Goal: Task Accomplishment & Management: Manage account settings

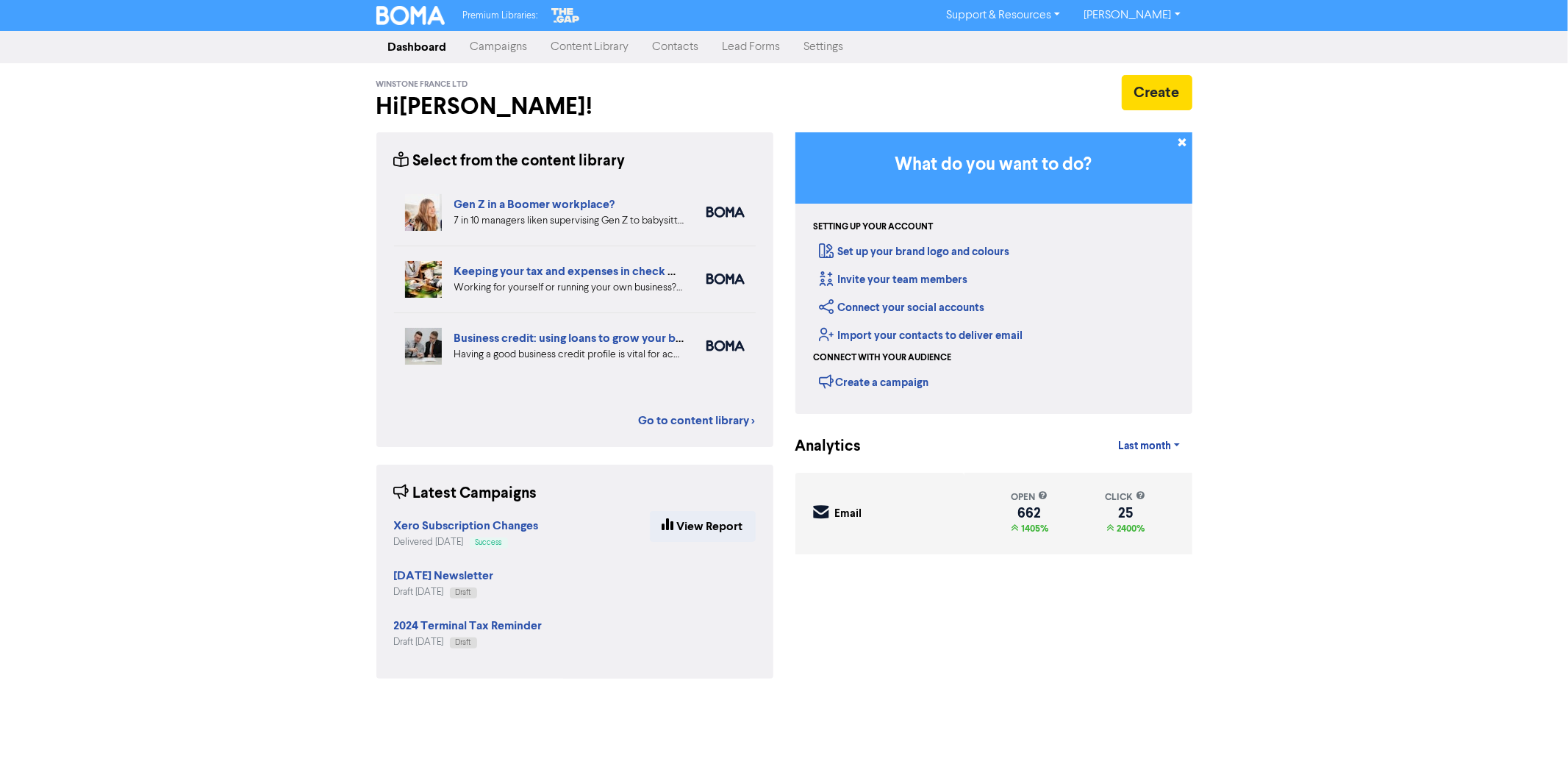
click at [509, 47] on link "Campaigns" at bounding box center [500, 47] width 81 height 30
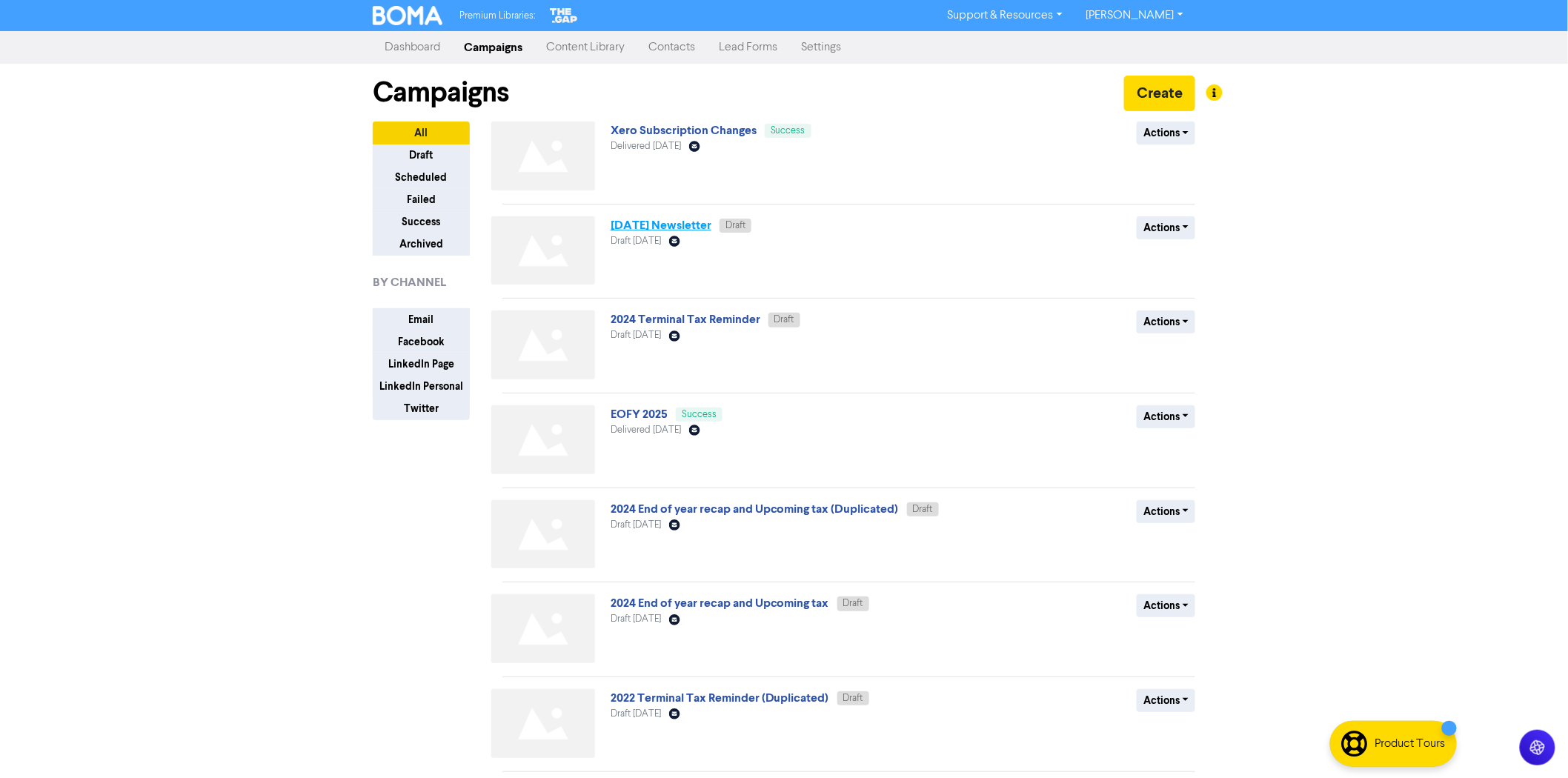
click at [693, 224] on link "[DATE] Newsletter" at bounding box center [661, 225] width 101 height 15
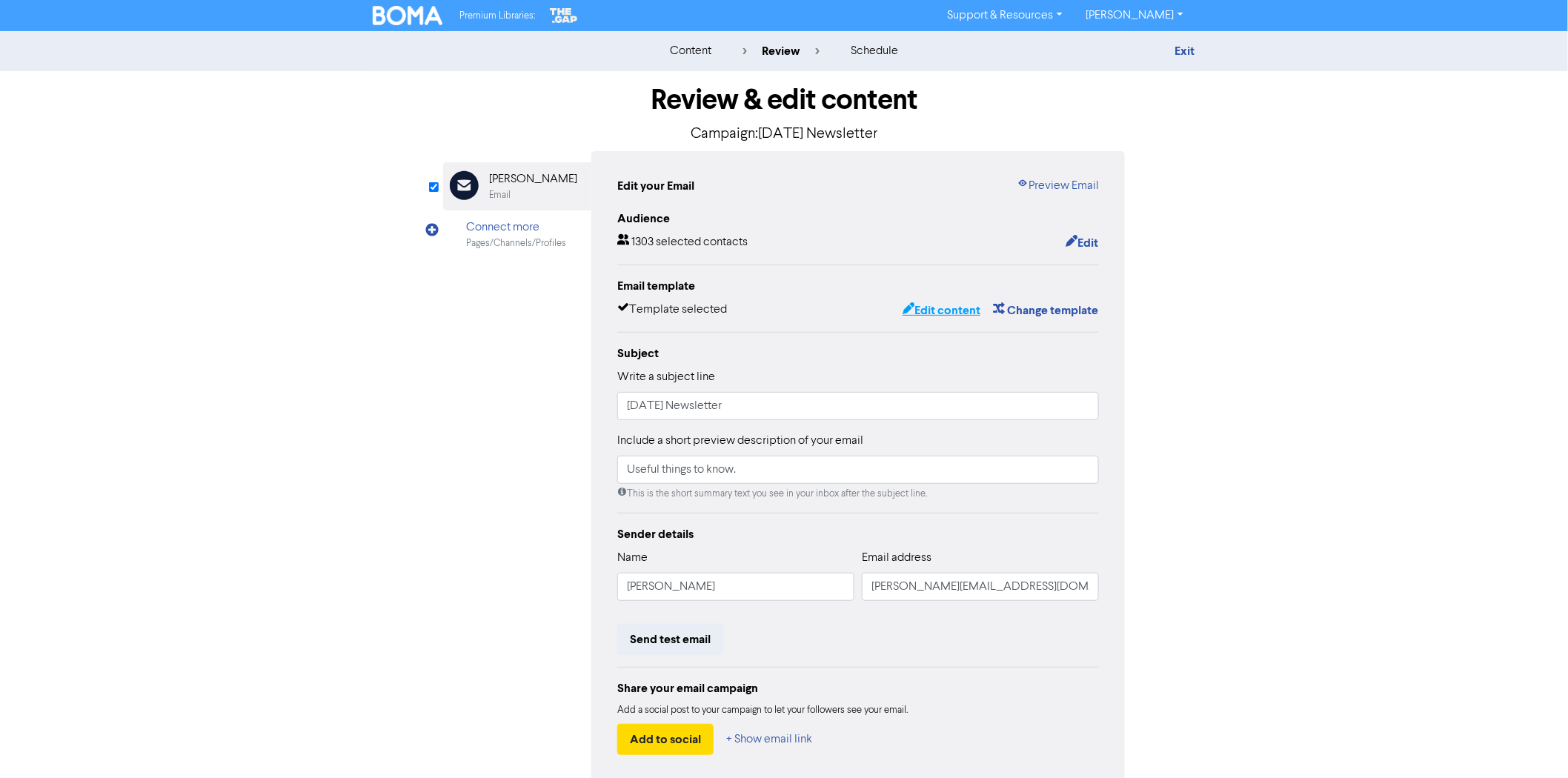
click at [952, 312] on button "Edit content" at bounding box center [942, 311] width 80 height 19
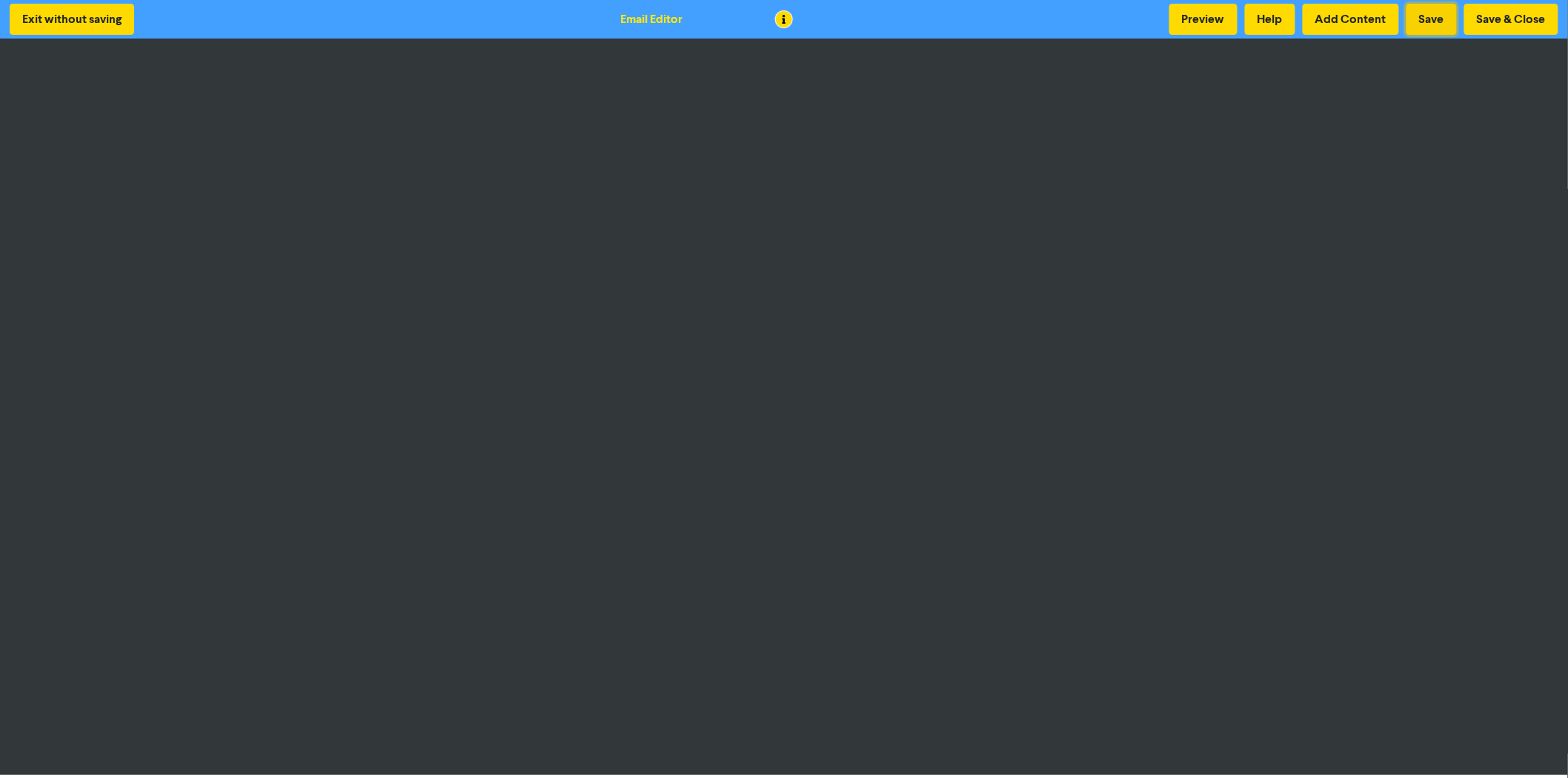
click at [1440, 24] on button "Save" at bounding box center [1432, 19] width 50 height 31
click at [1504, 20] on button "Save & Close" at bounding box center [1511, 19] width 94 height 31
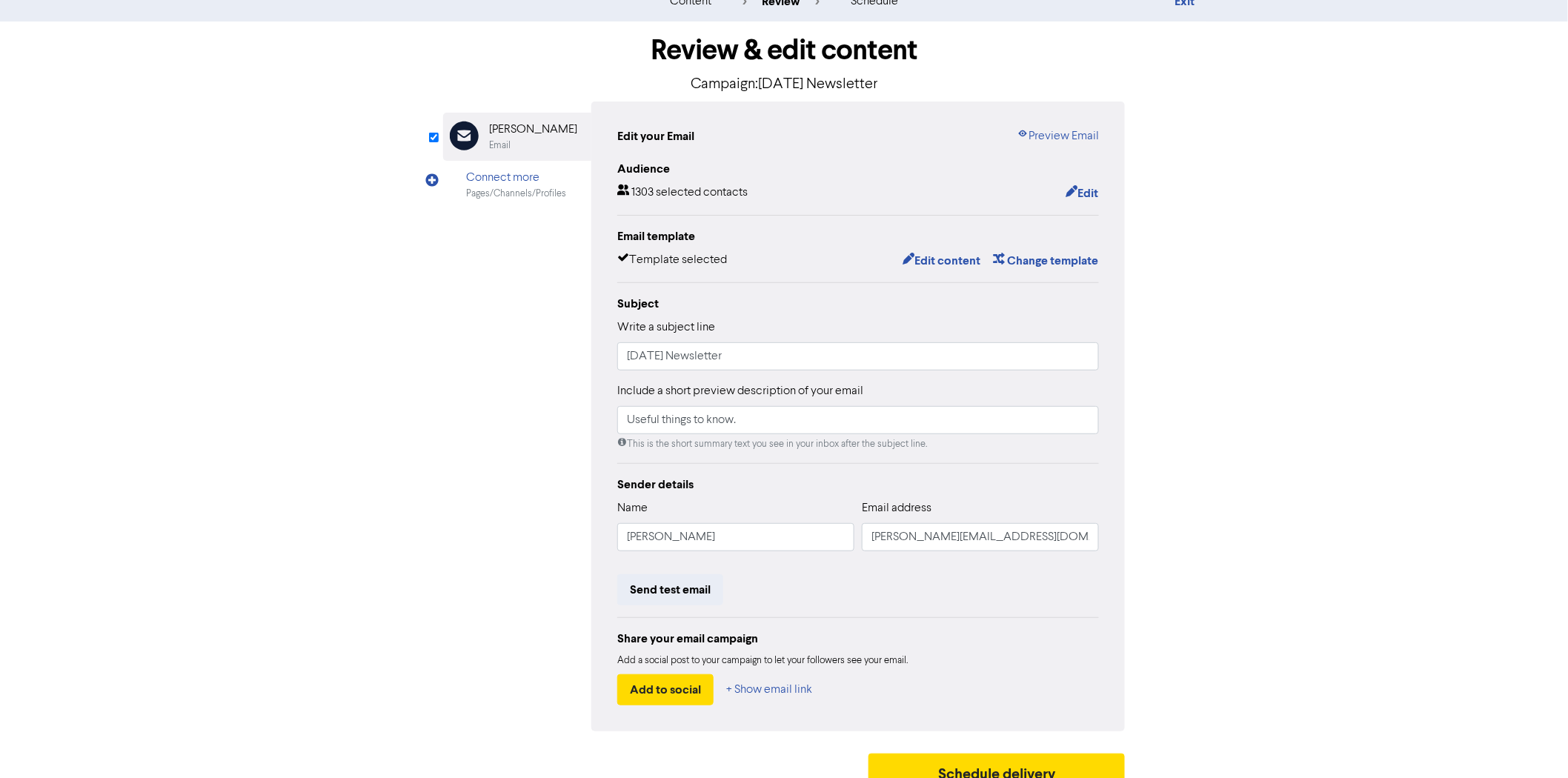
scroll to position [70, 0]
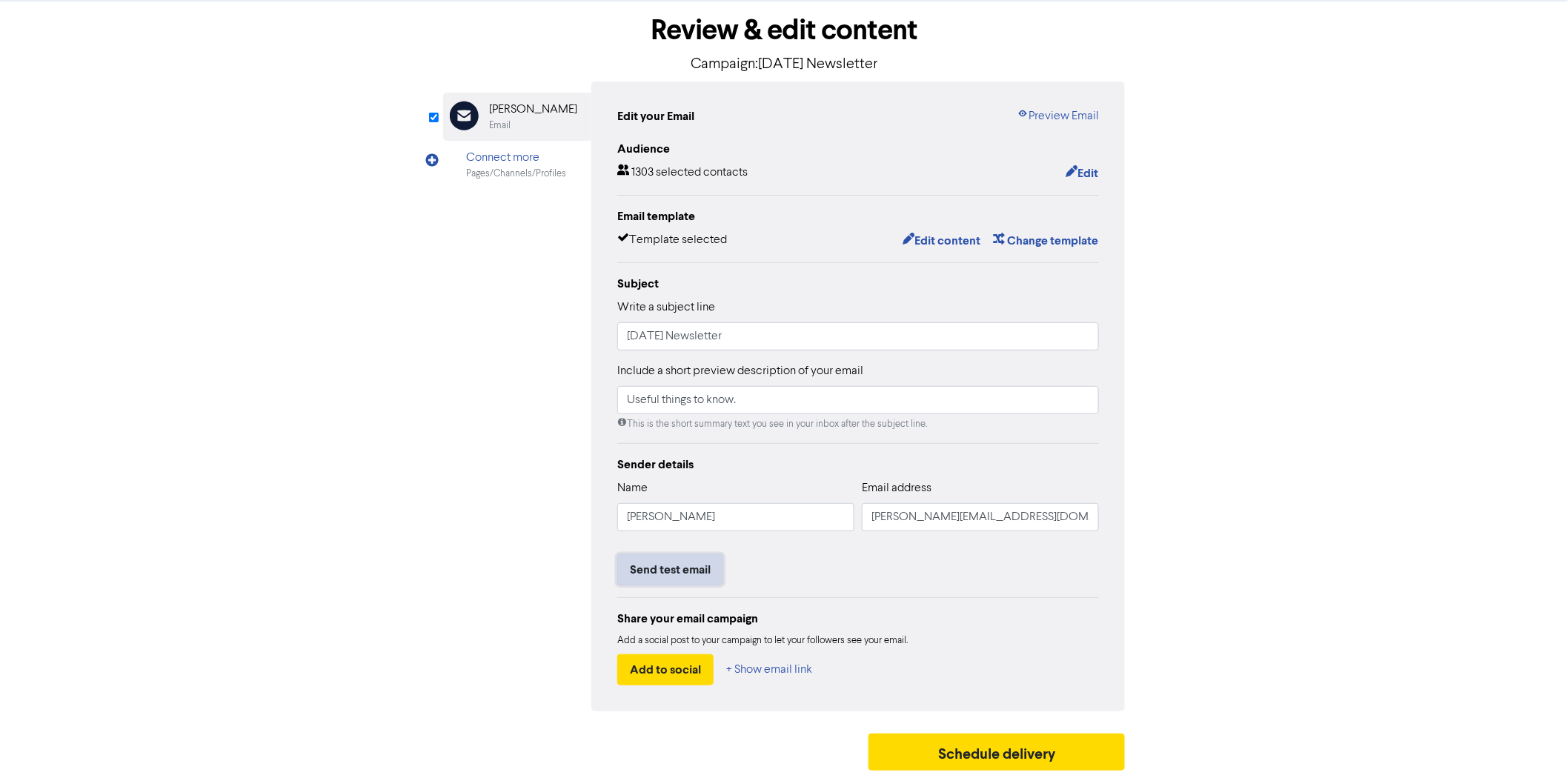
click at [680, 573] on button "Send test email" at bounding box center [671, 569] width 106 height 31
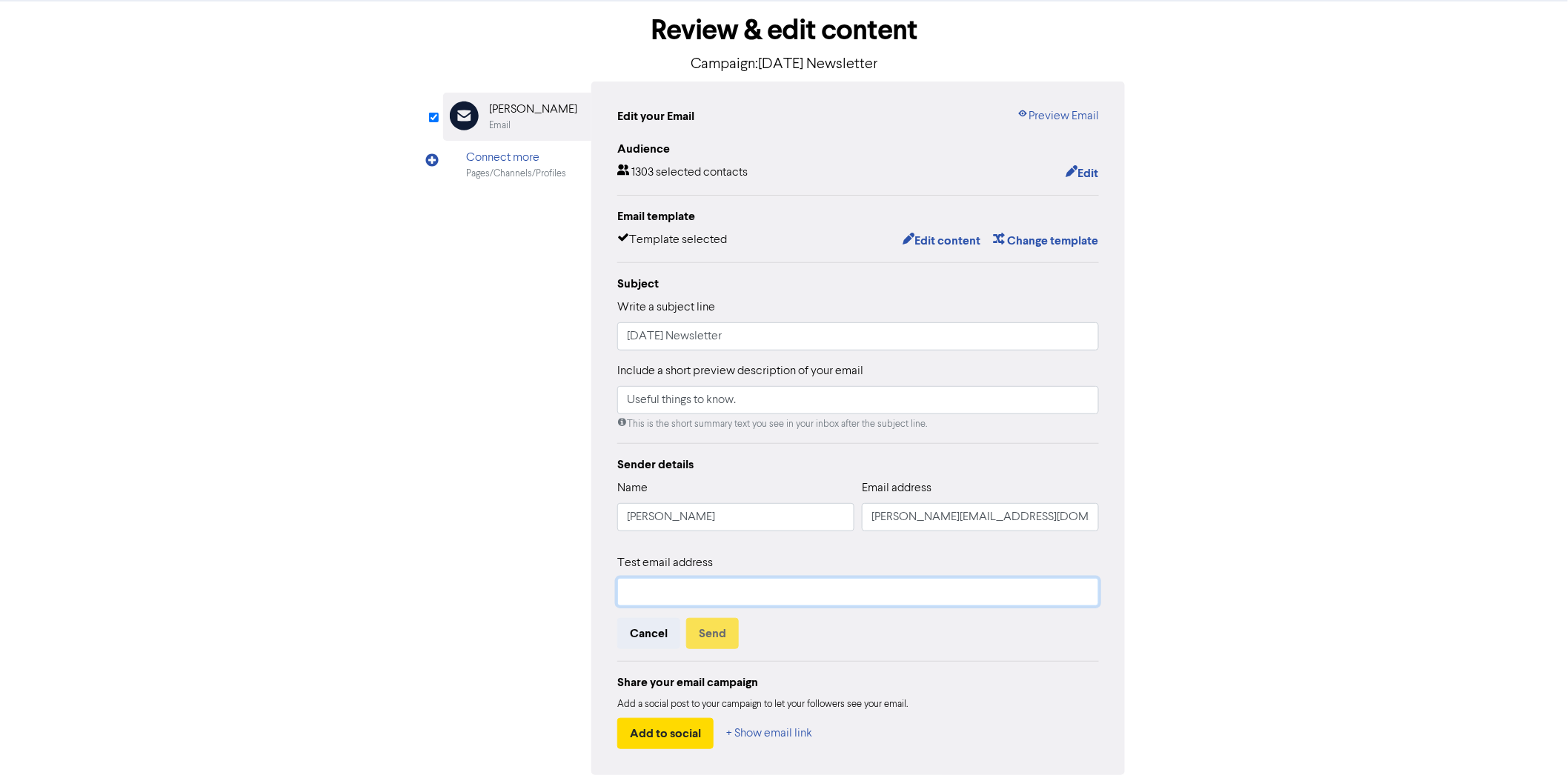
click at [686, 590] on input "text" at bounding box center [858, 592] width 481 height 28
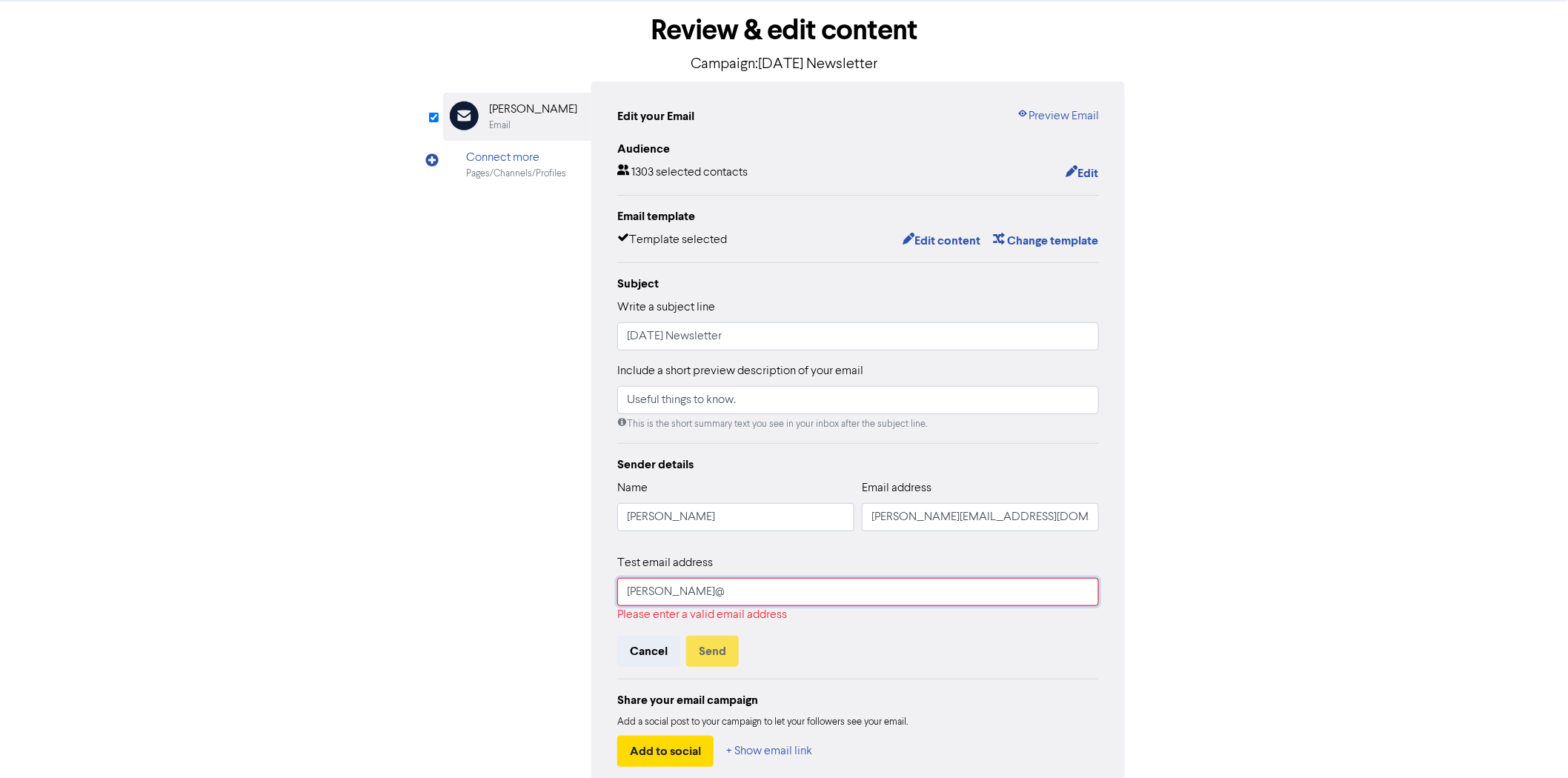
type input "[PERSON_NAME][EMAIL_ADDRESS][DOMAIN_NAME]"
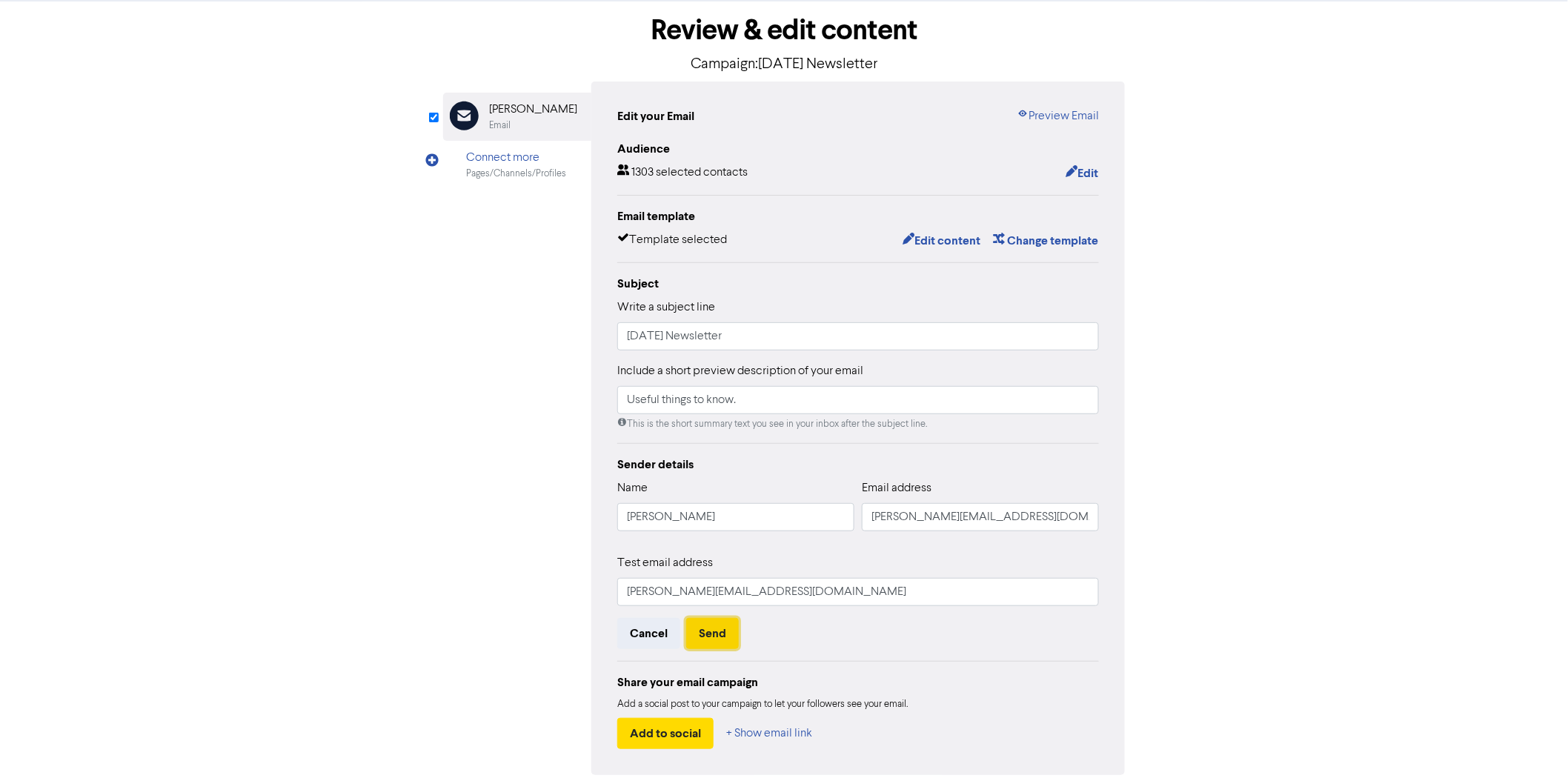
click at [709, 635] on button "Send" at bounding box center [712, 633] width 52 height 31
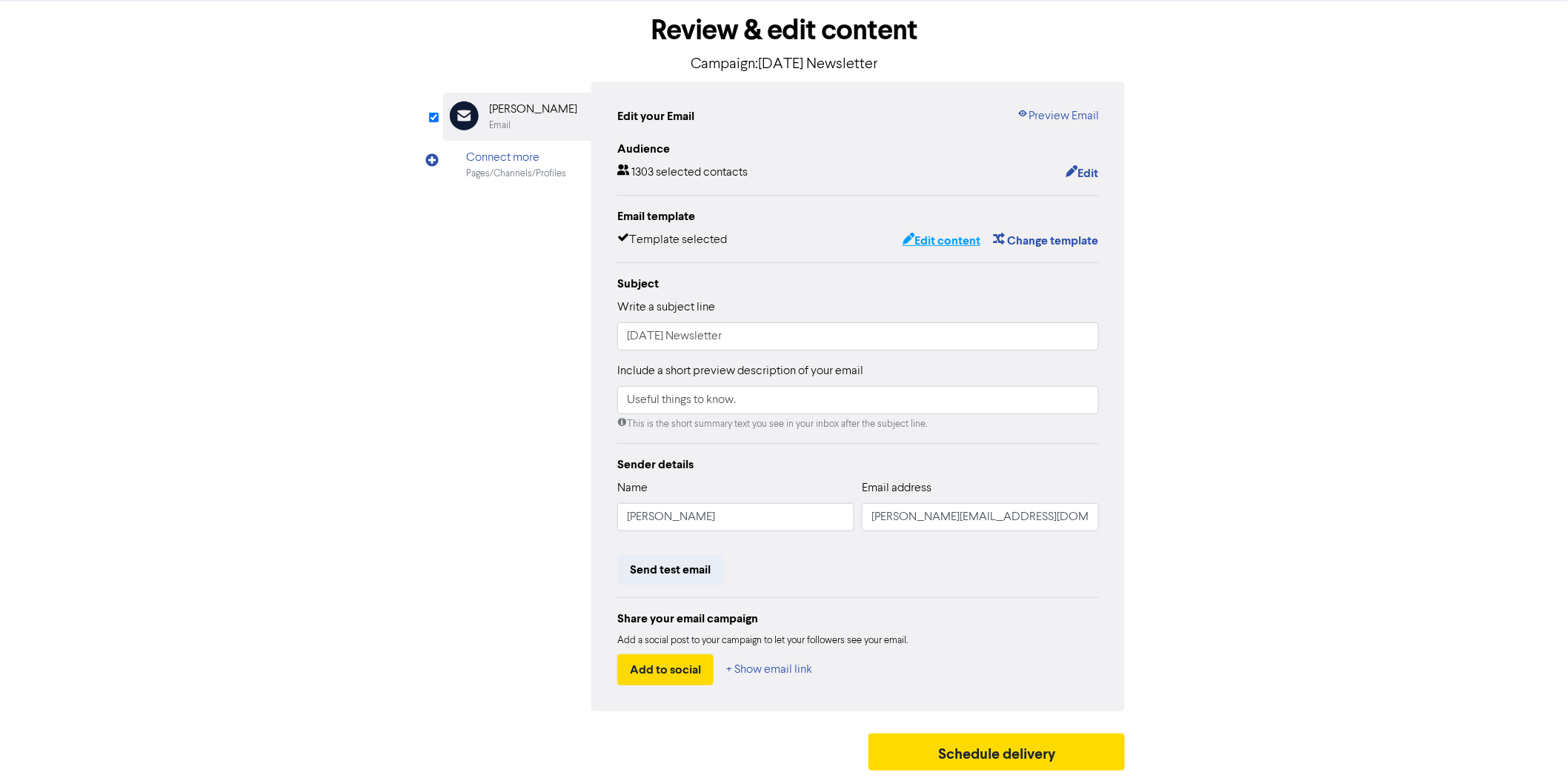
click at [940, 240] on button "Edit content" at bounding box center [942, 241] width 80 height 19
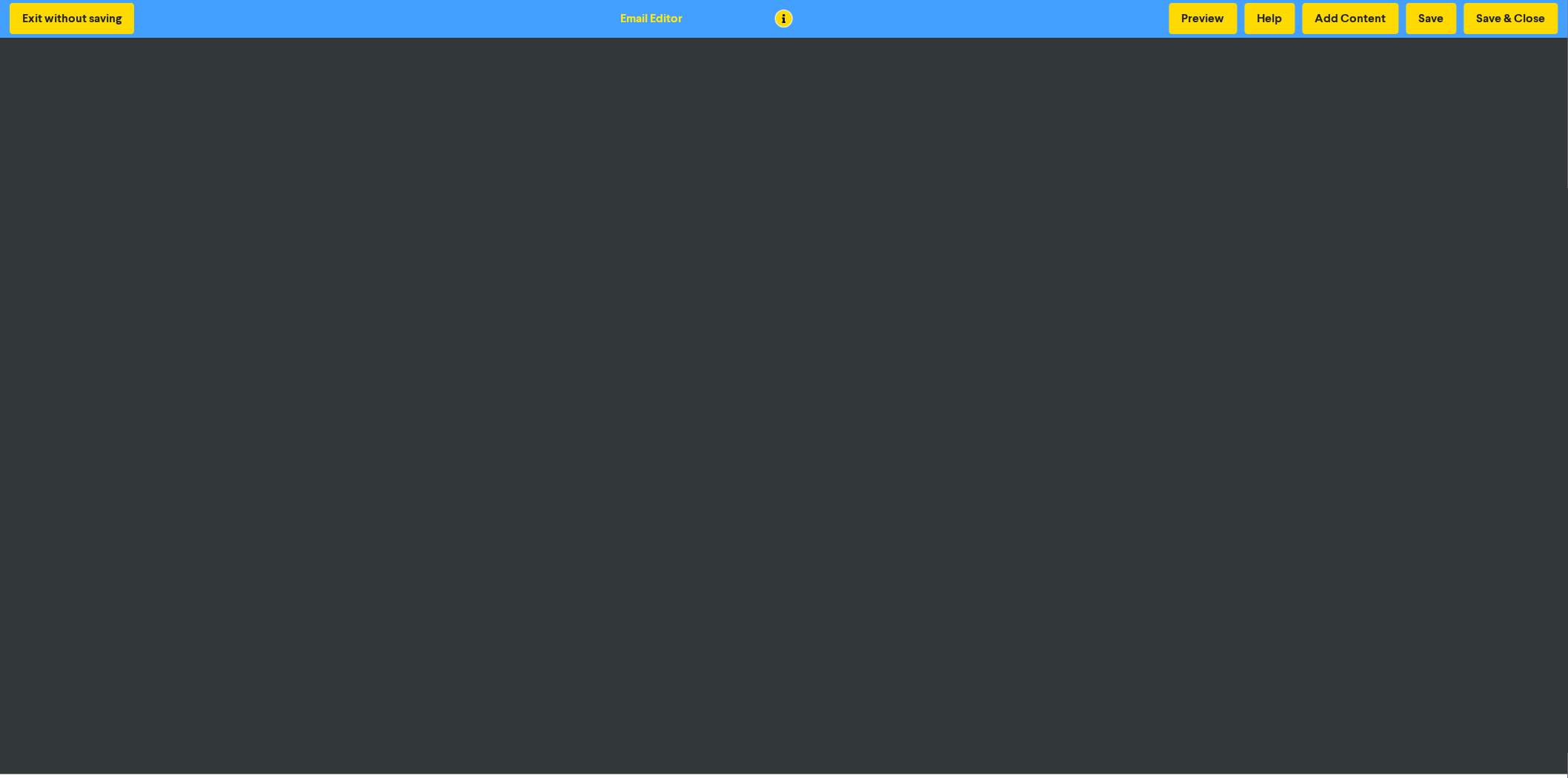
scroll to position [3, 0]
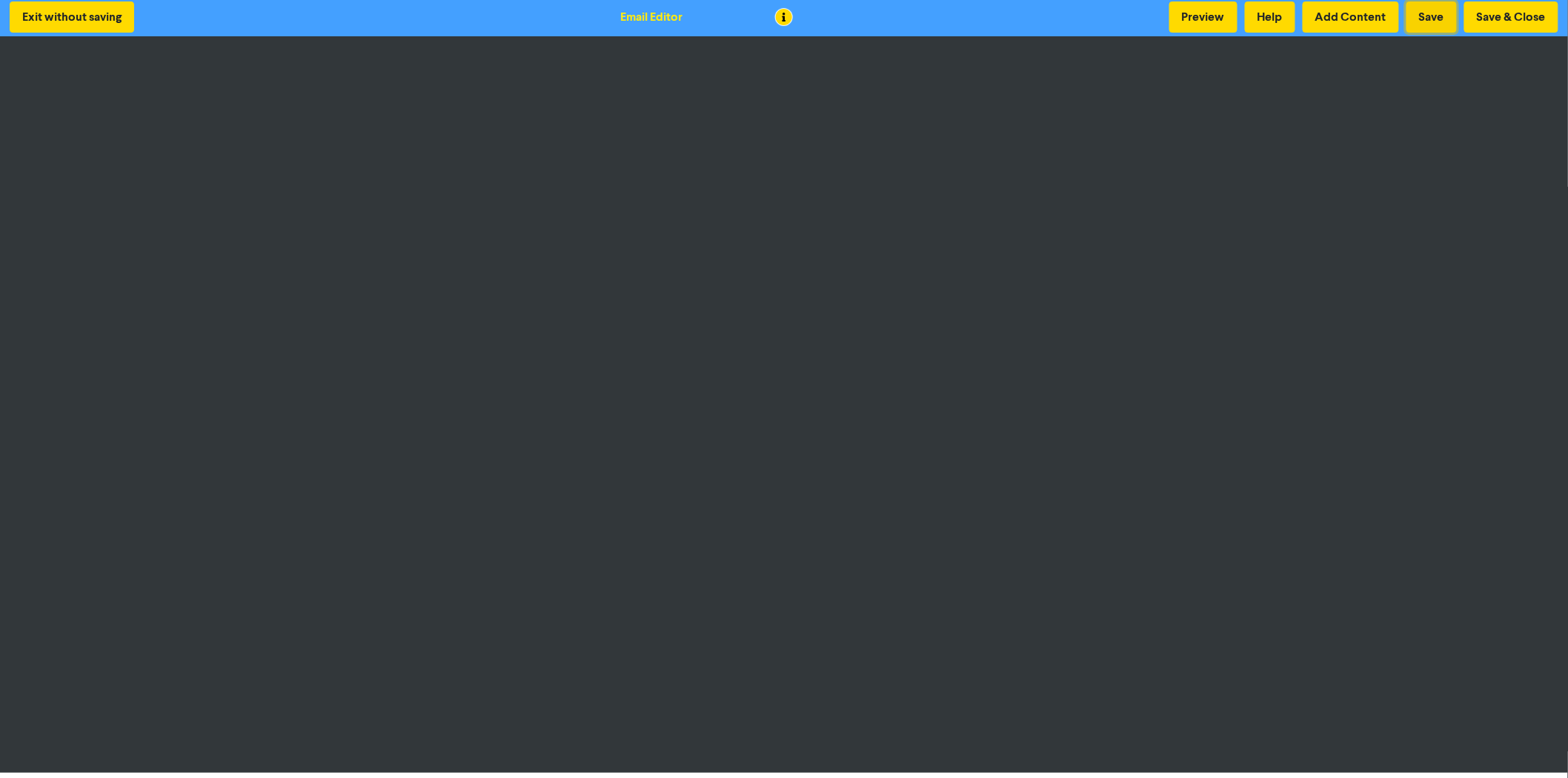
click at [1426, 10] on button "Save" at bounding box center [1432, 17] width 50 height 31
click at [1490, 17] on button "Save & Close" at bounding box center [1511, 17] width 94 height 31
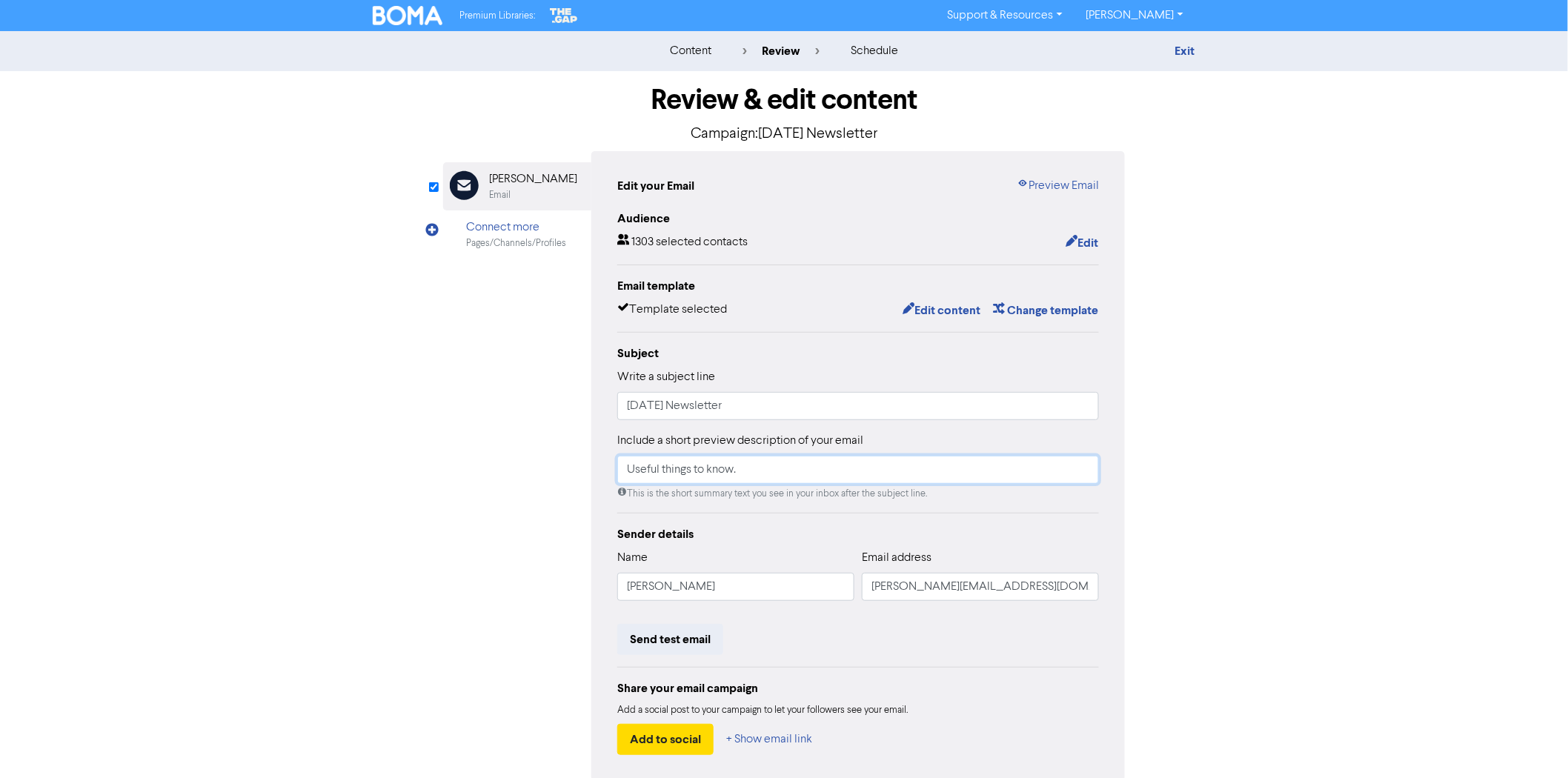
click at [736, 467] on input "Useful things to know." at bounding box center [858, 470] width 481 height 28
click at [678, 468] on input "Useful things to know from [GEOGRAPHIC_DATA]." at bounding box center [858, 470] width 481 height 28
click at [847, 466] on input "Useful updates from [GEOGRAPHIC_DATA]." at bounding box center [858, 470] width 481 height 28
type input "Useful updates from Winstone France Limited"
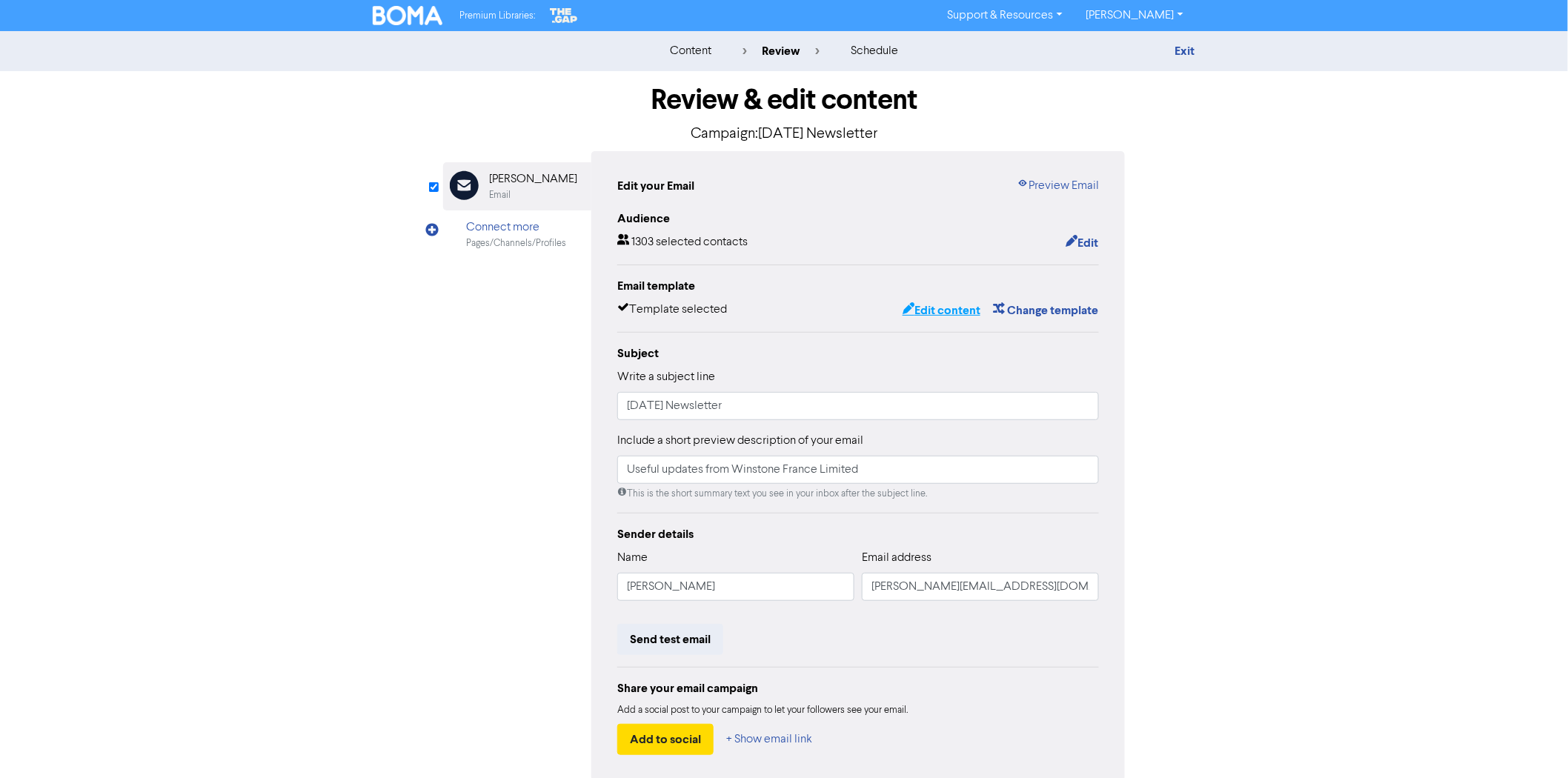
click at [973, 308] on button "Edit content" at bounding box center [942, 311] width 80 height 19
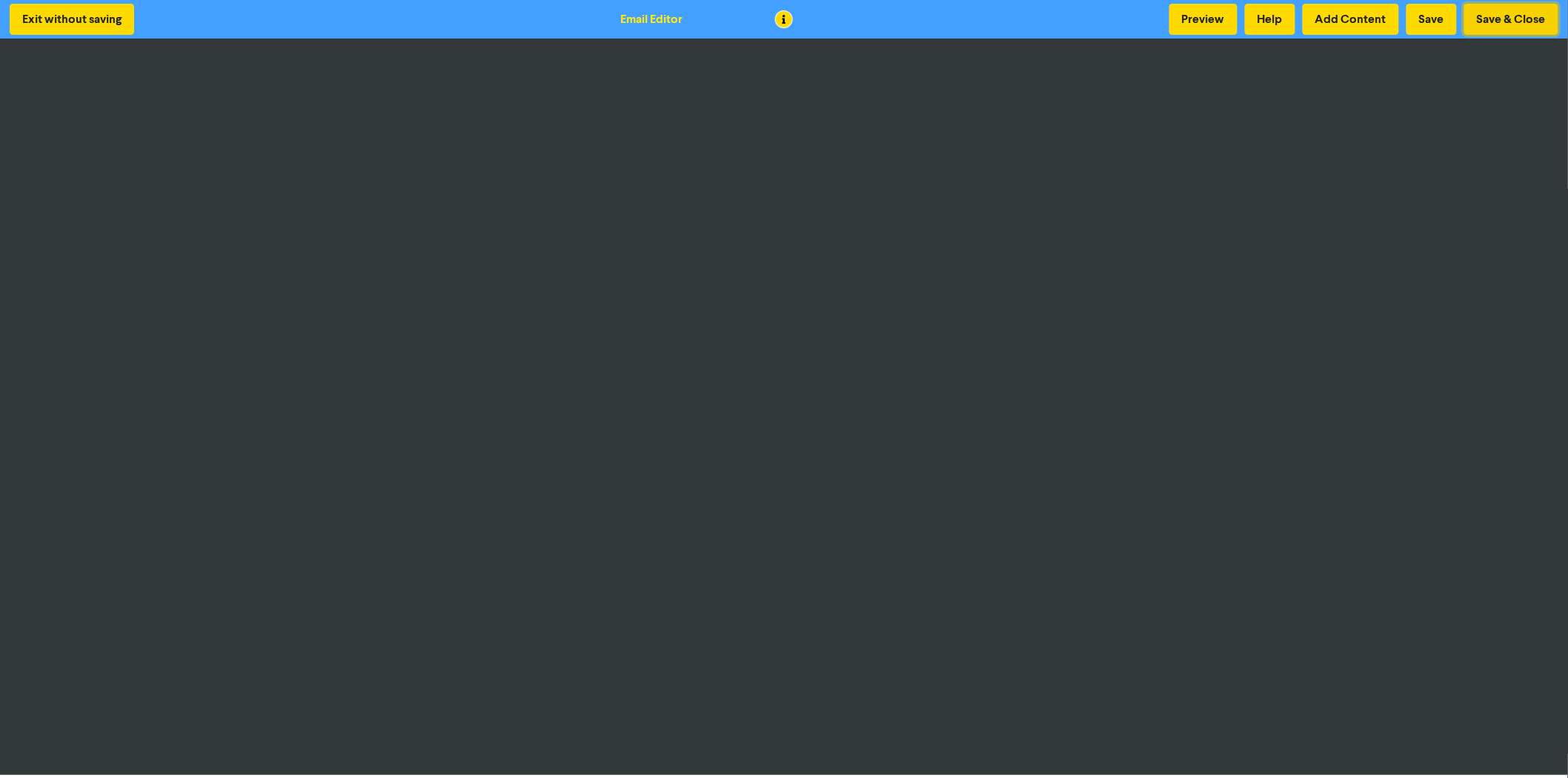
click at [1537, 23] on button "Save & Close" at bounding box center [1511, 19] width 94 height 31
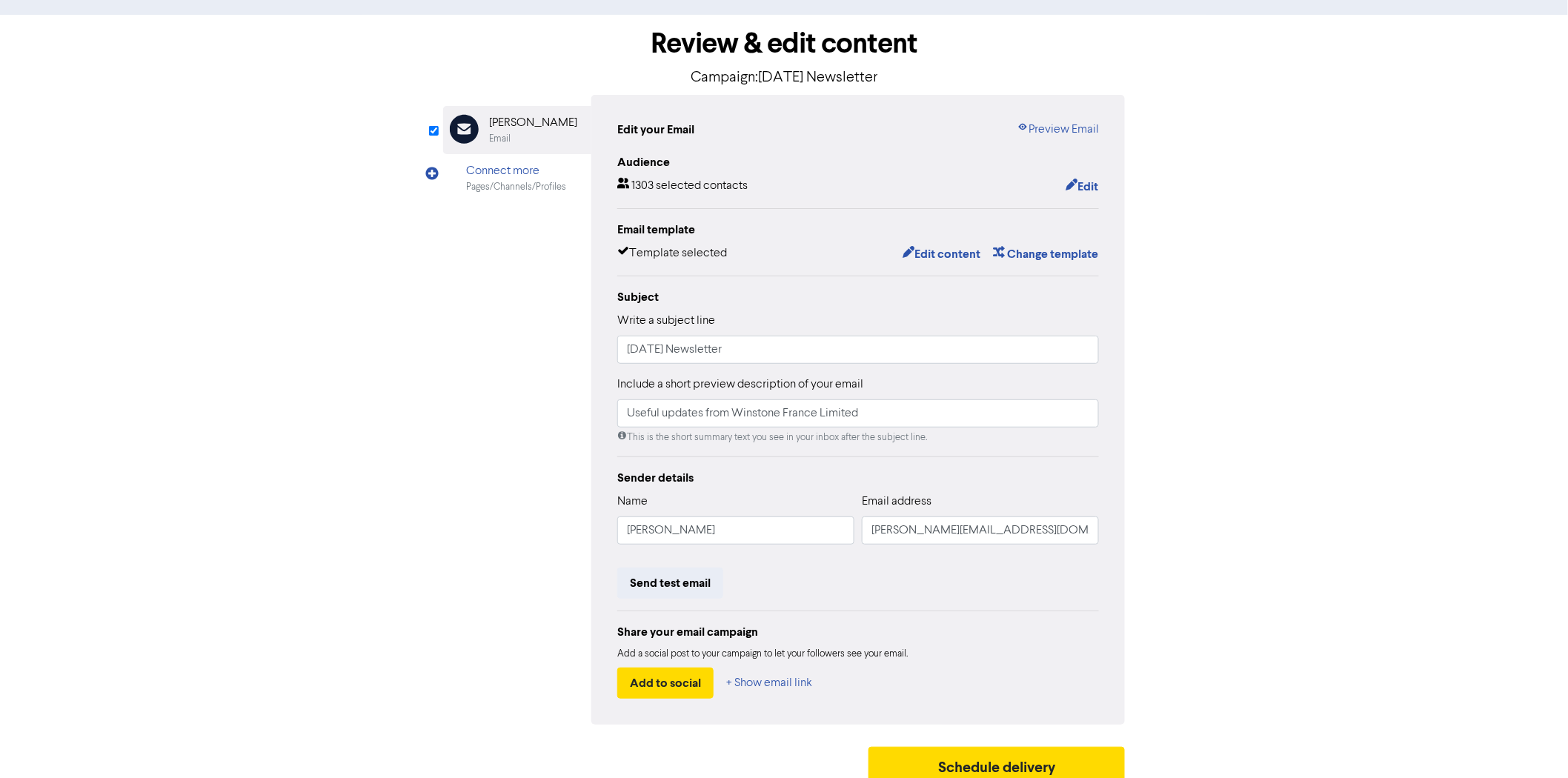
scroll to position [70, 0]
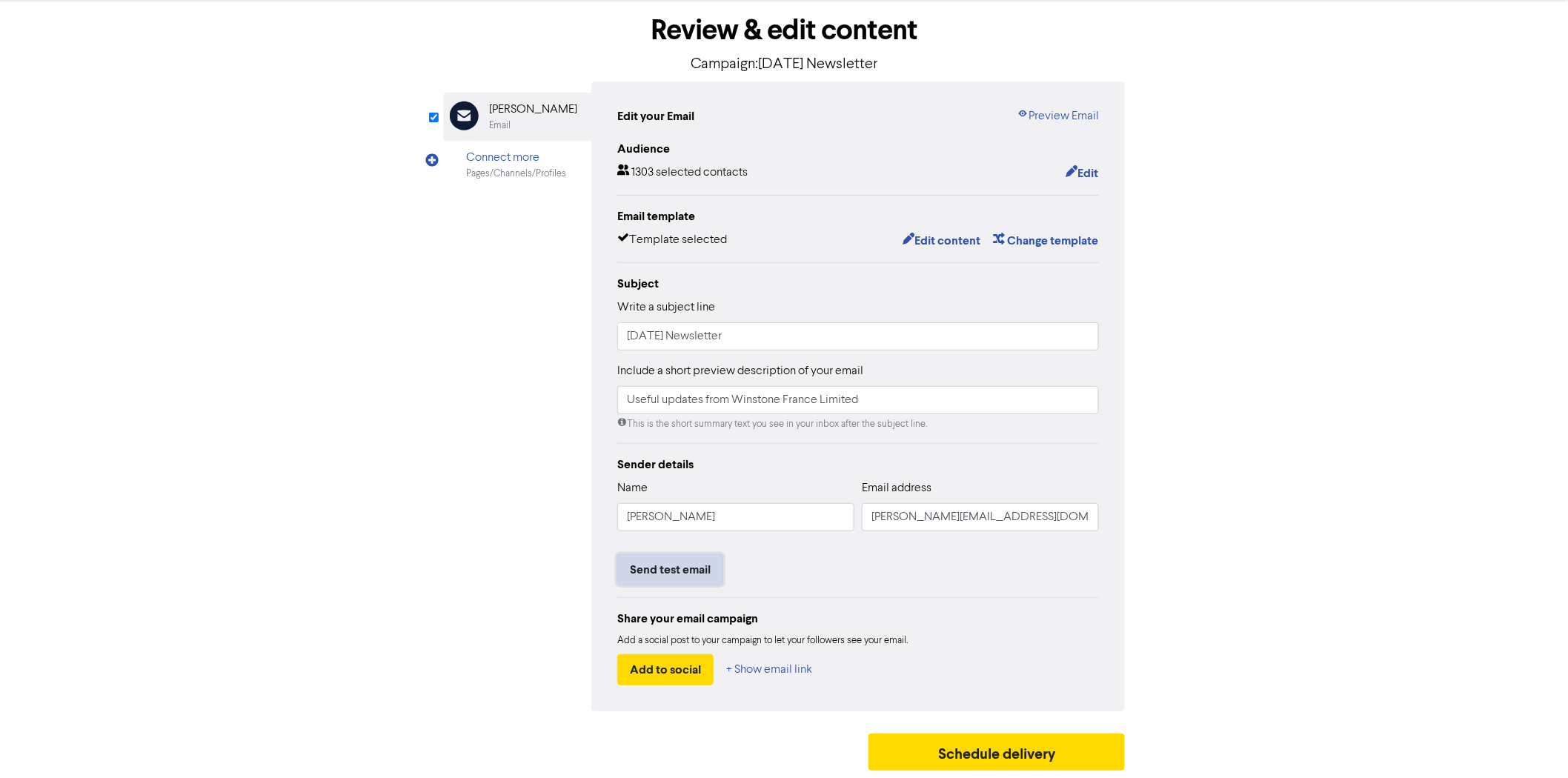
click at [673, 569] on button "Send test email" at bounding box center [671, 569] width 106 height 31
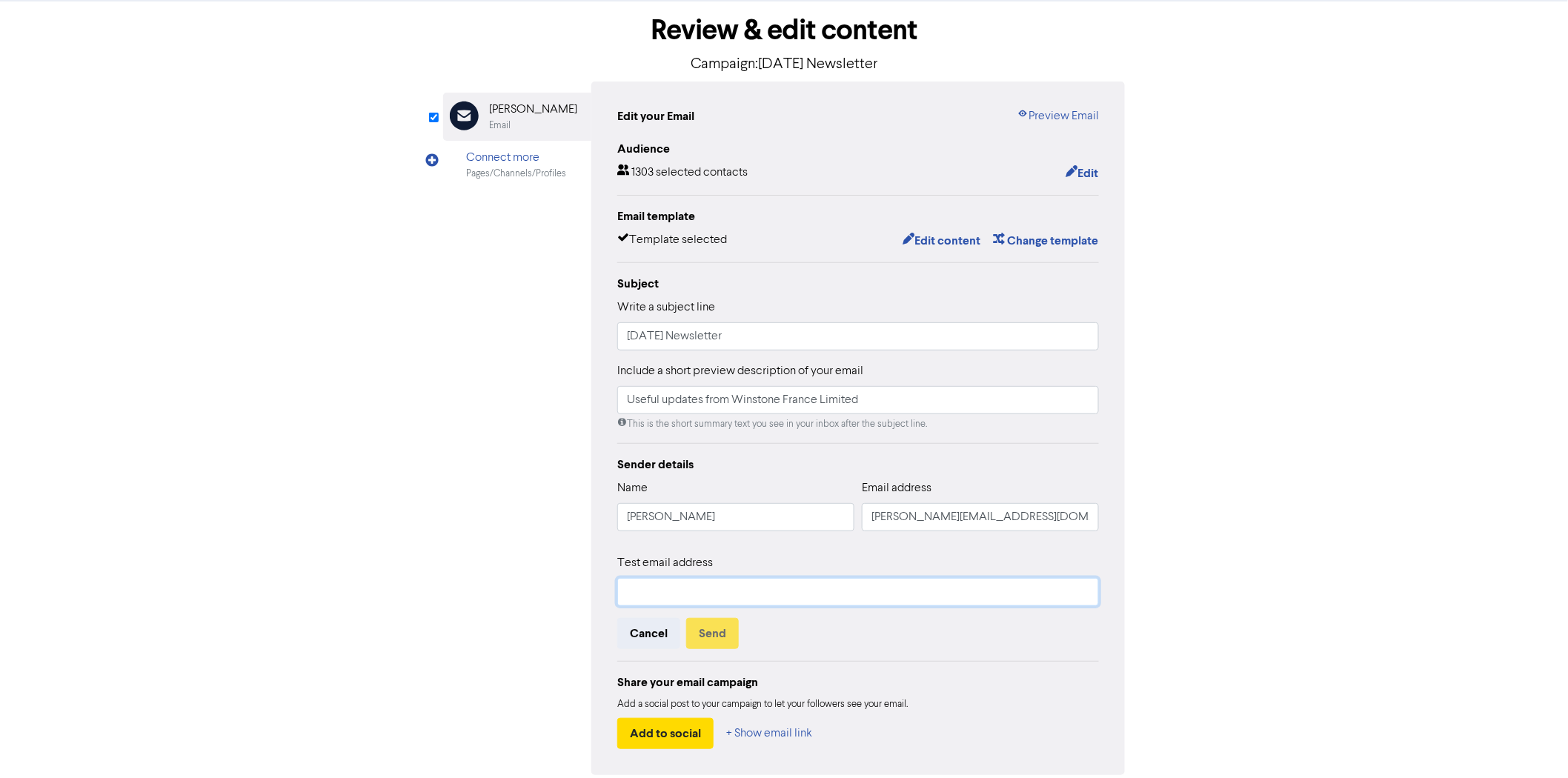
click at [710, 582] on input "text" at bounding box center [858, 592] width 481 height 28
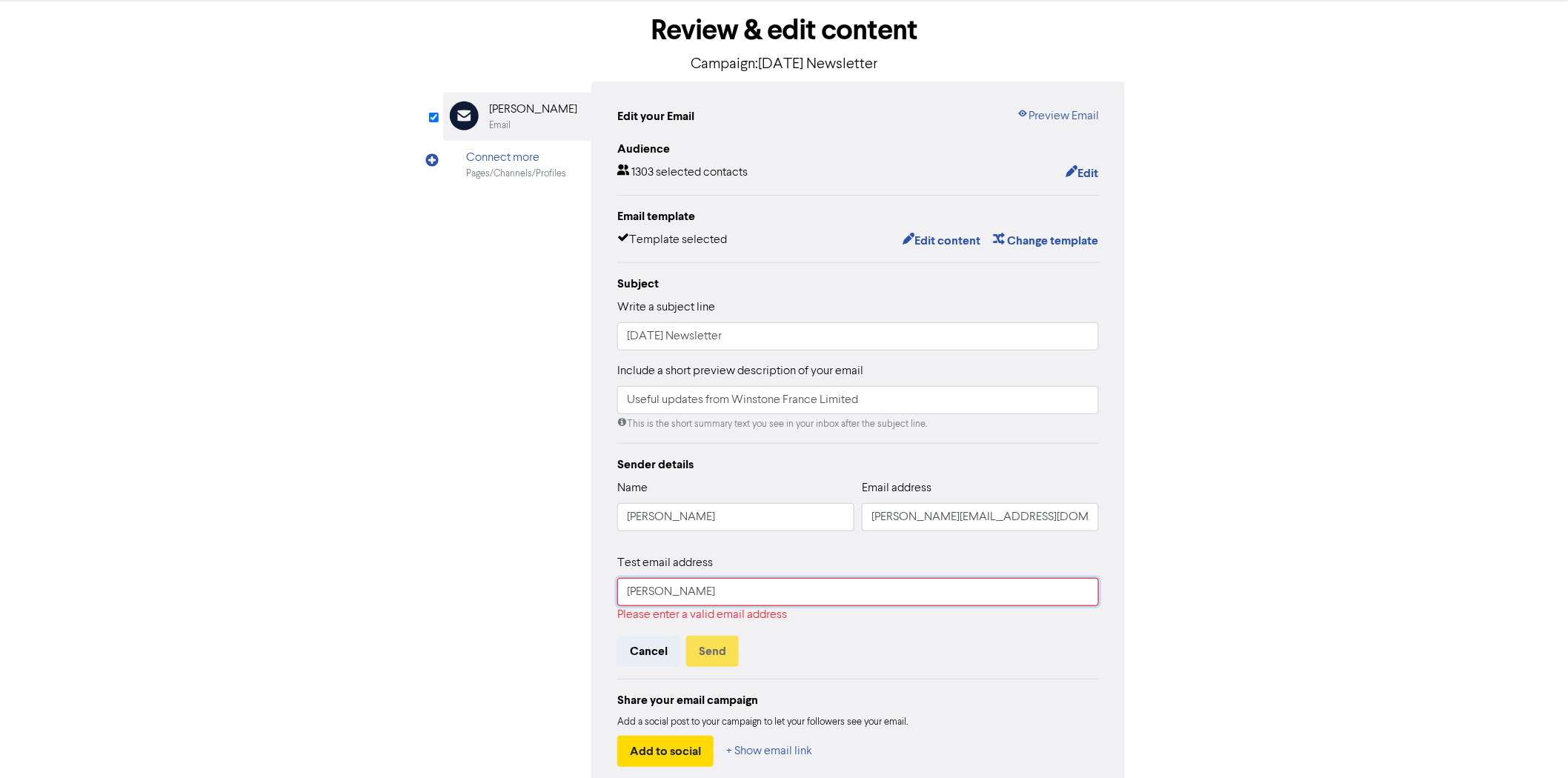
type input "[PERSON_NAME][EMAIL_ADDRESS][DOMAIN_NAME]"
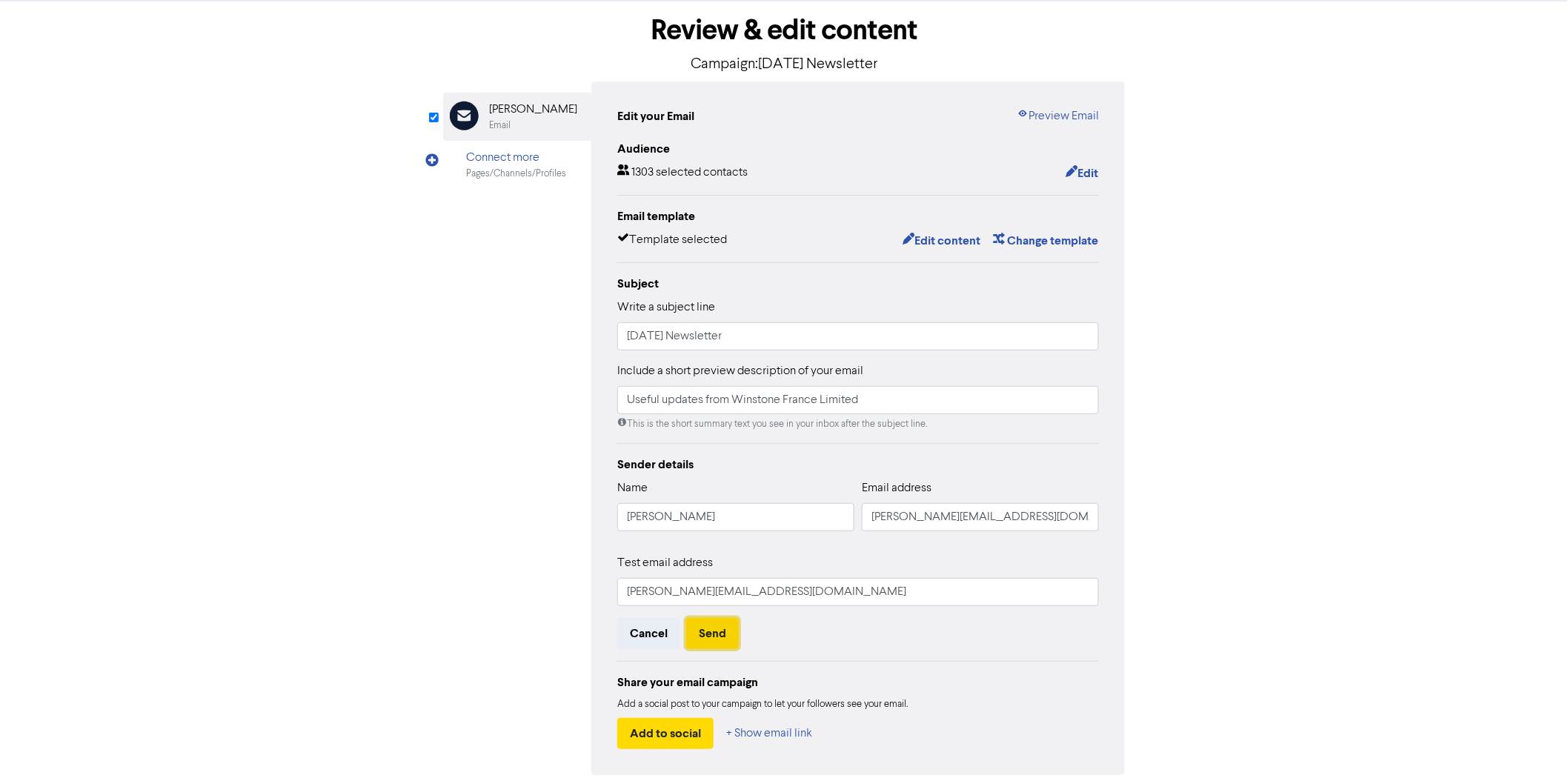
click at [727, 636] on button "Send" at bounding box center [712, 633] width 52 height 31
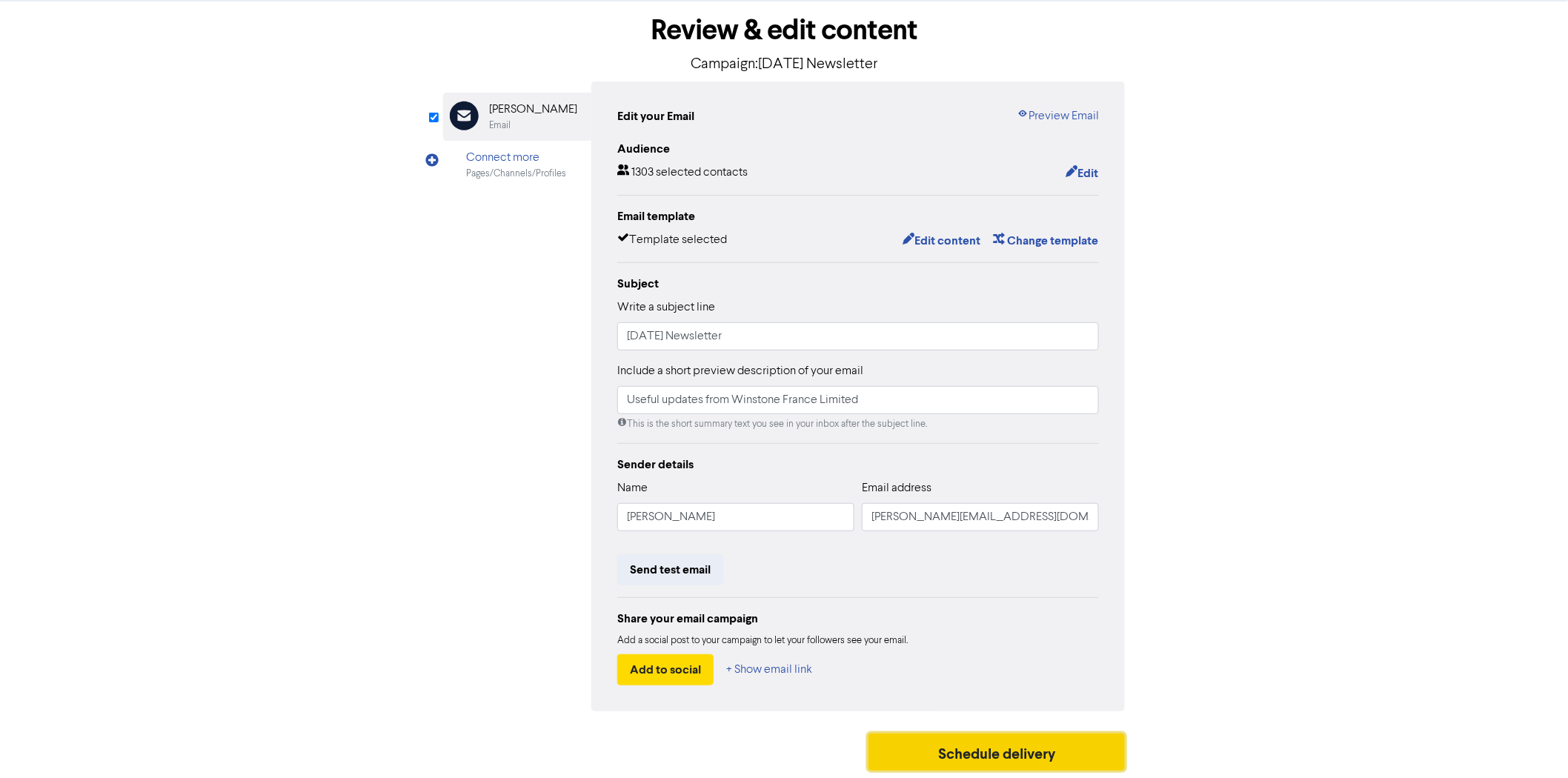
click at [994, 747] on button "Schedule delivery" at bounding box center [997, 752] width 257 height 37
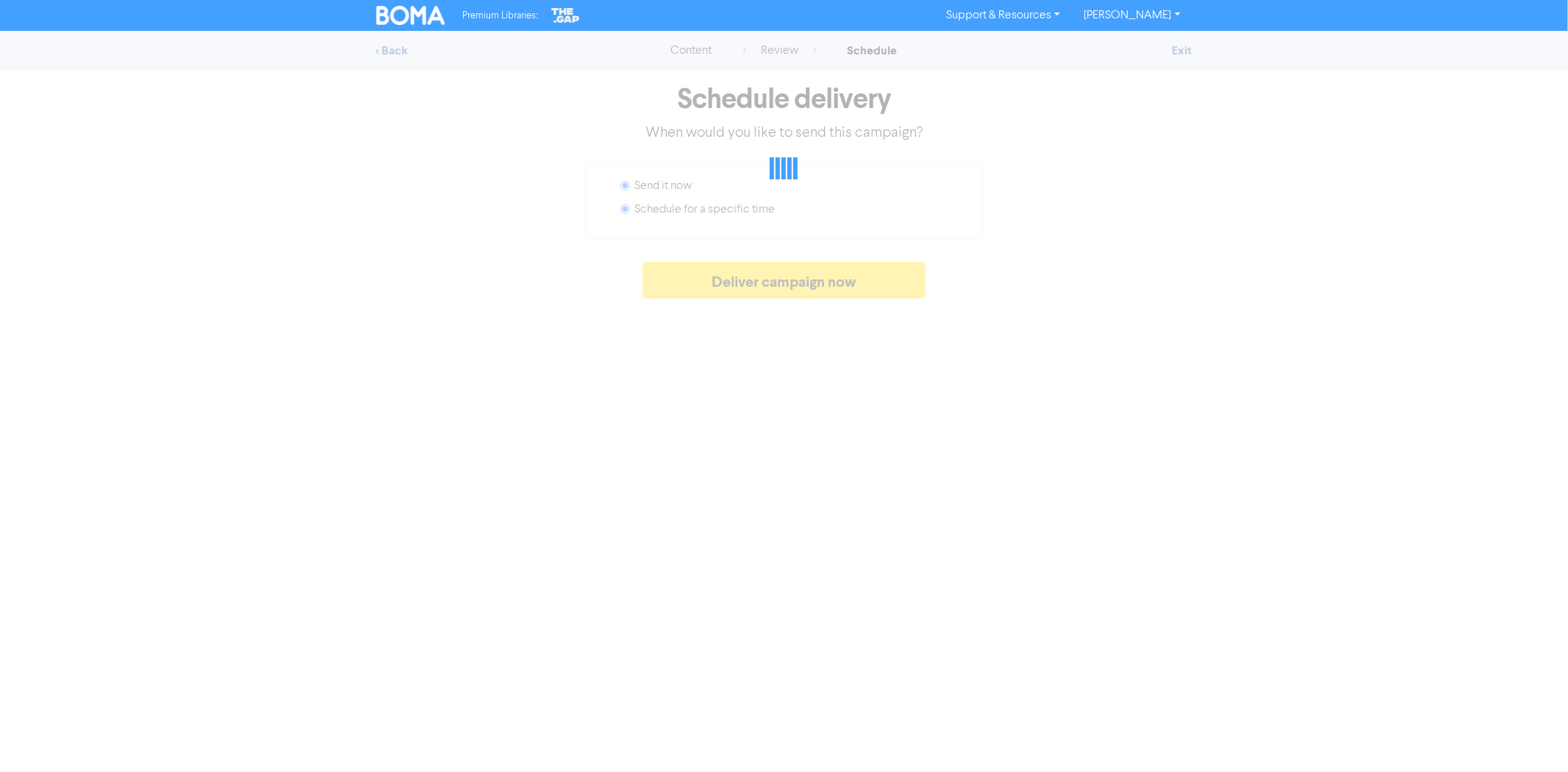
radio input "false"
radio input "true"
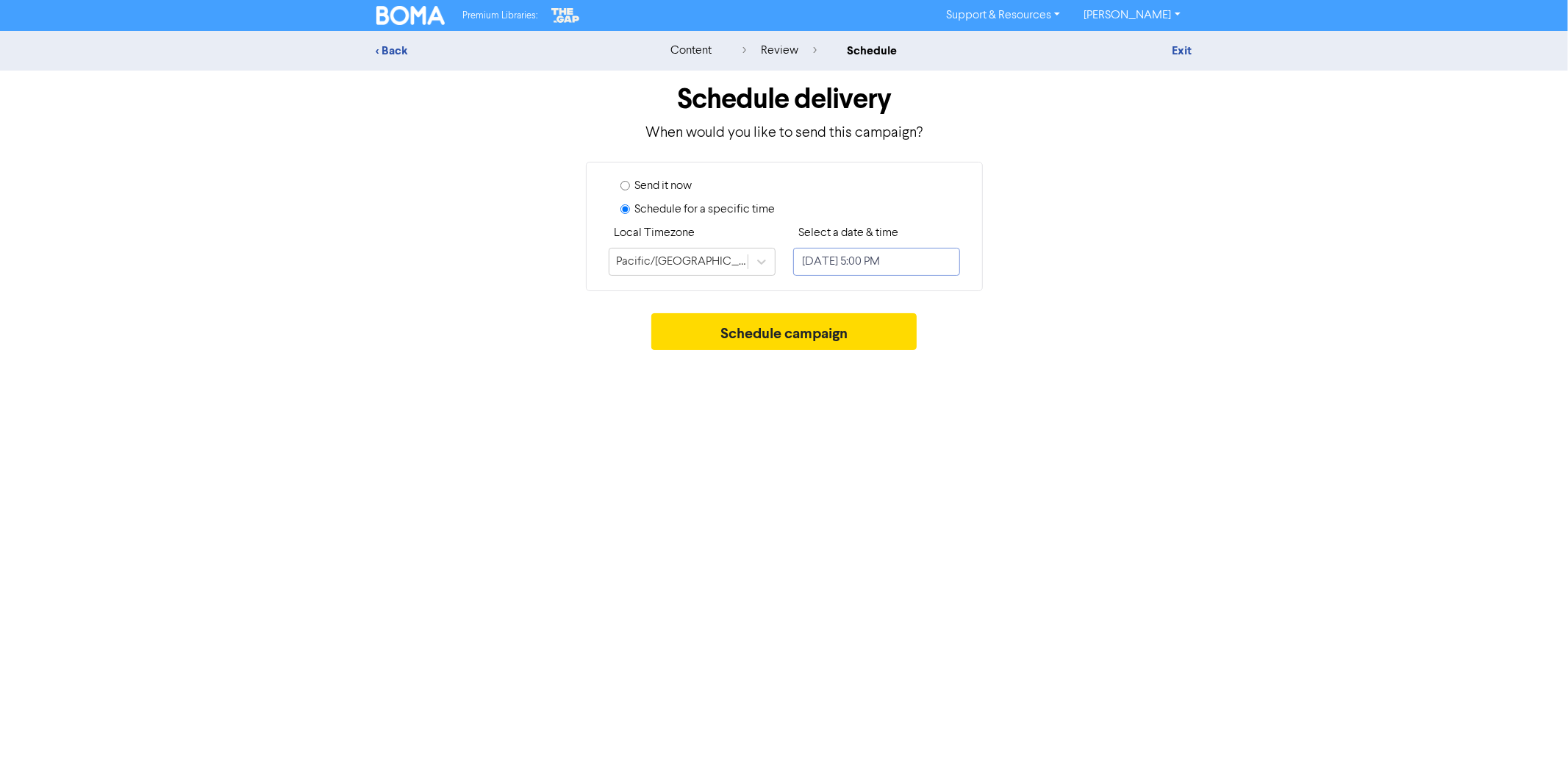
select select "7"
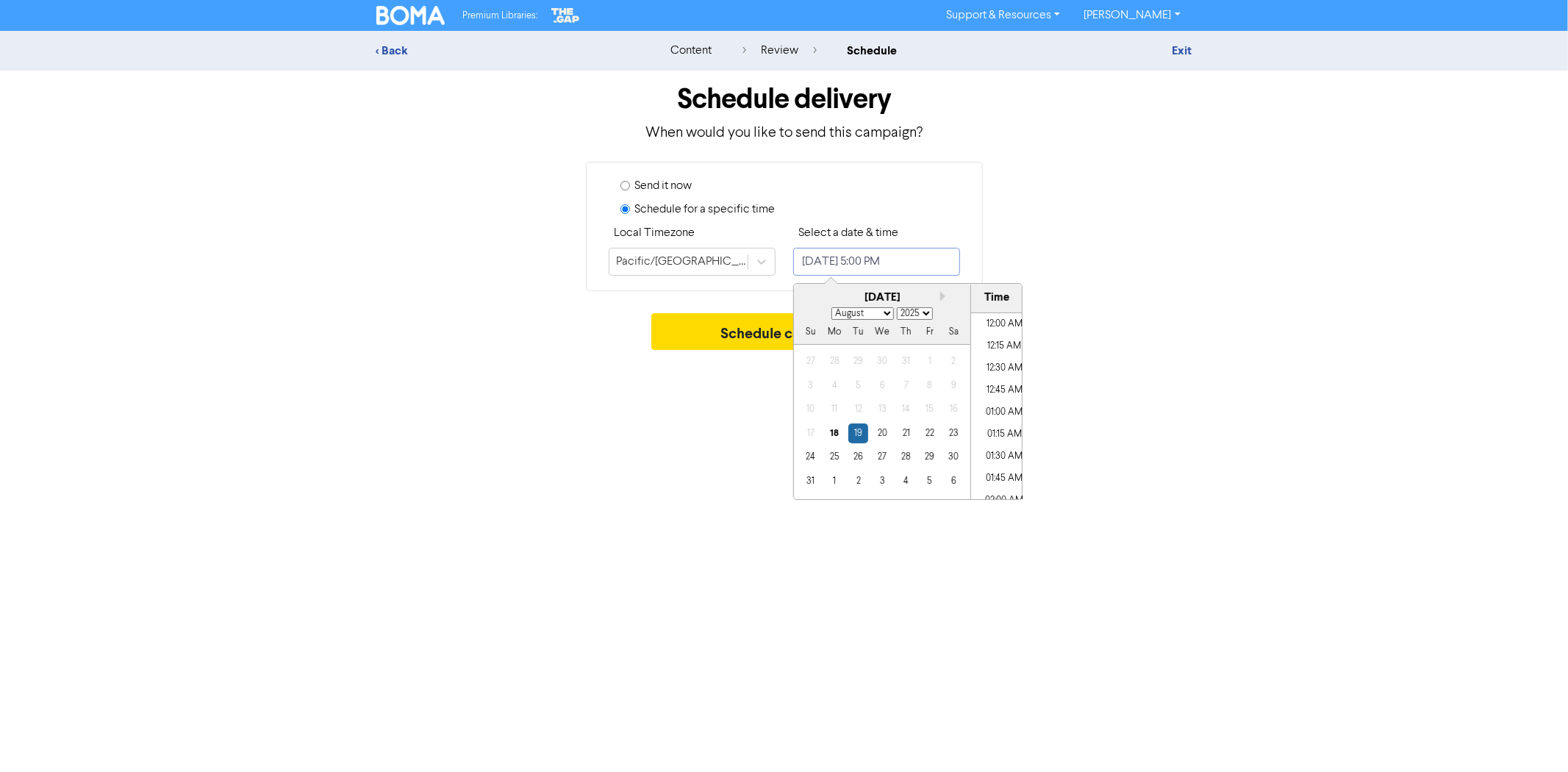
scroll to position [1418, 0]
drag, startPoint x: 839, startPoint y: 265, endPoint x: 850, endPoint y: 265, distance: 11.0
click at [850, 265] on input "[DATE] 5:00 PM" at bounding box center [877, 262] width 167 height 28
radio input "true"
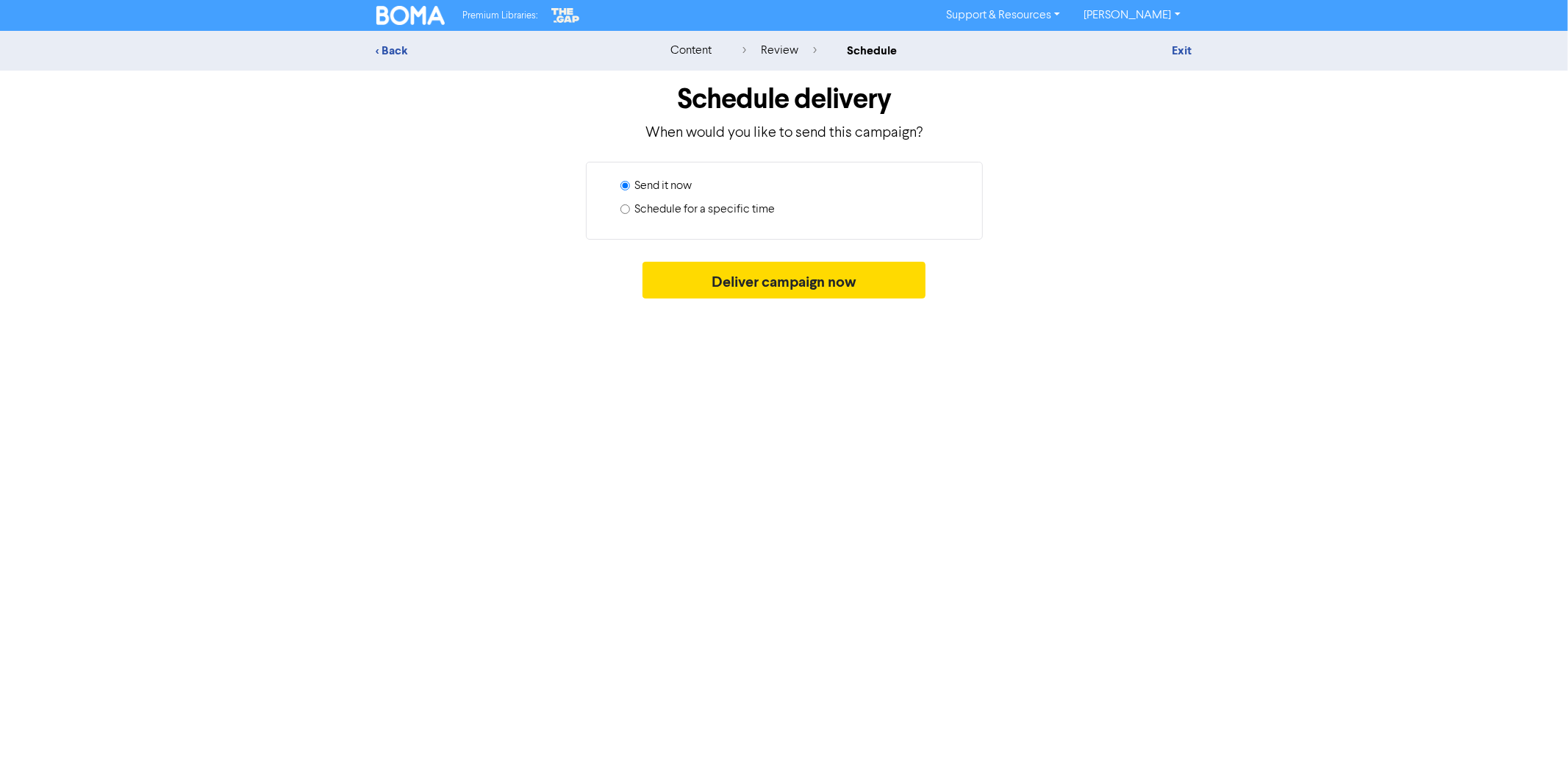
click at [671, 211] on label "Schedule for a specific time" at bounding box center [706, 210] width 140 height 18
click at [630, 211] on input "Schedule for a specific time" at bounding box center [625, 209] width 10 height 10
radio input "true"
radio input "false"
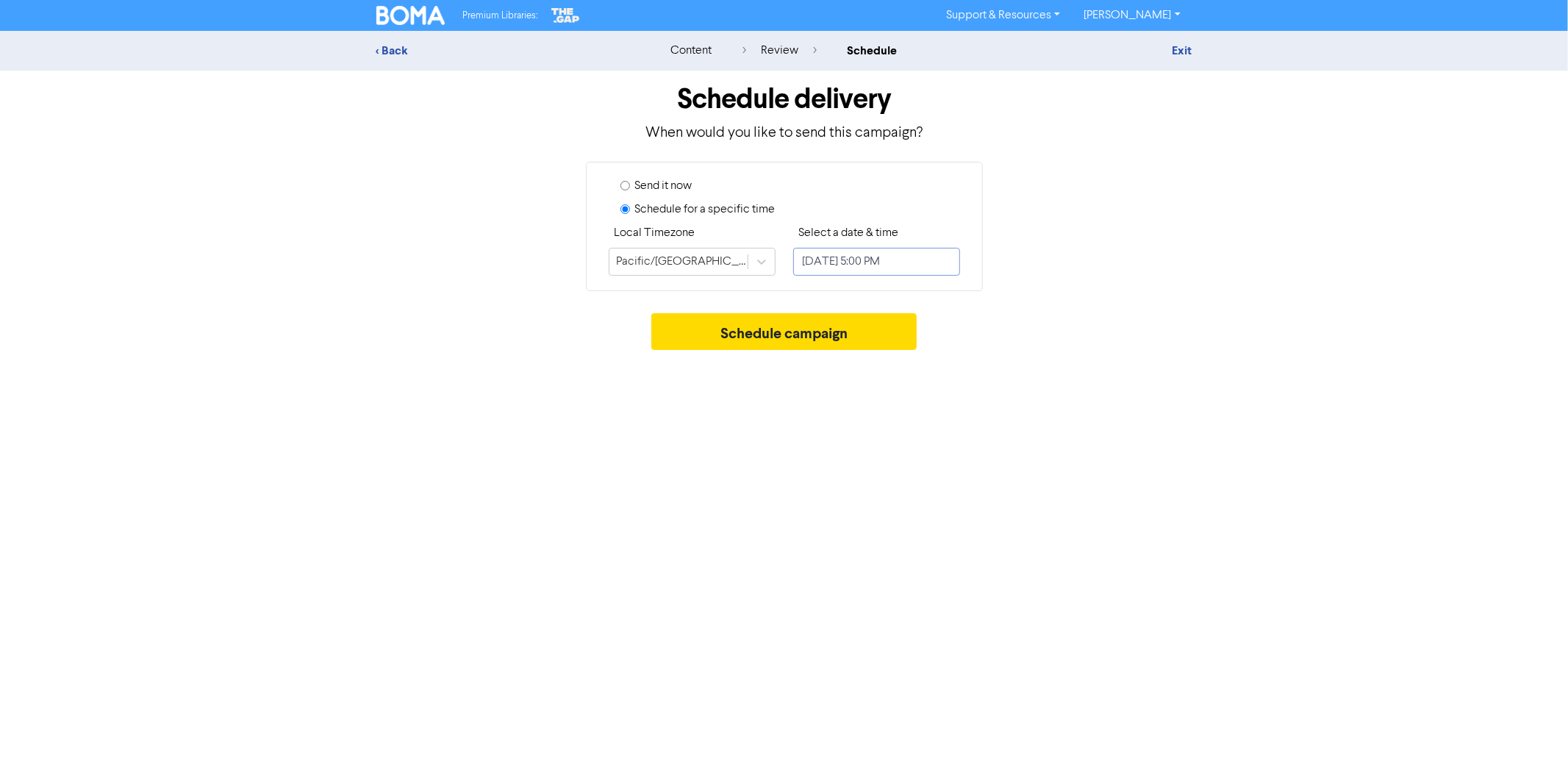
select select "7"
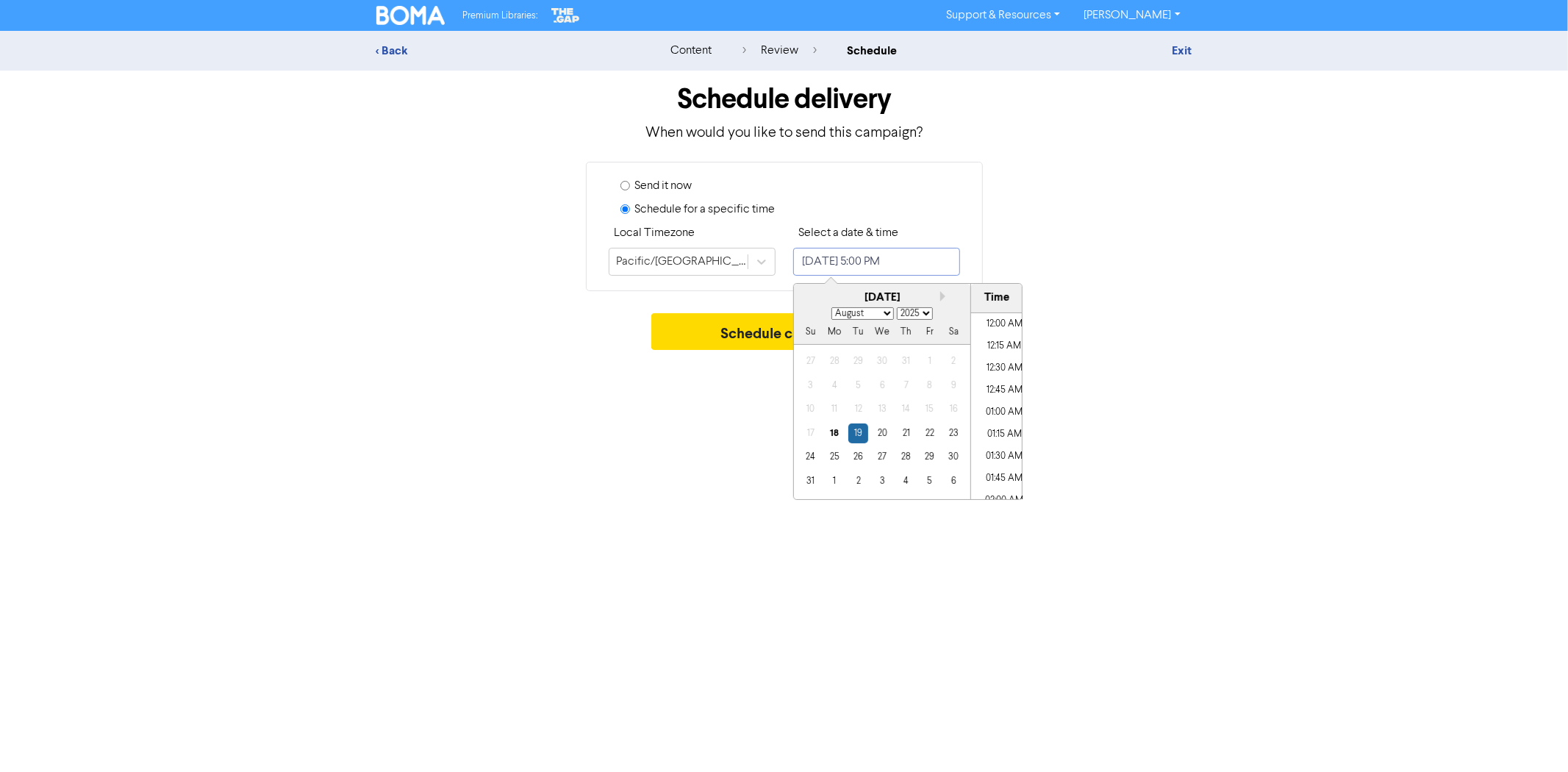
click at [848, 257] on input "[DATE] 5:00 PM" at bounding box center [877, 262] width 167 height 28
click at [837, 432] on div "18" at bounding box center [834, 433] width 20 height 20
drag, startPoint x: 882, startPoint y: 260, endPoint x: 903, endPoint y: 260, distance: 21.0
click at [903, 260] on input "[DATE] 5:00 PM" at bounding box center [877, 262] width 167 height 28
type input "[DATE] 5:00 PM"
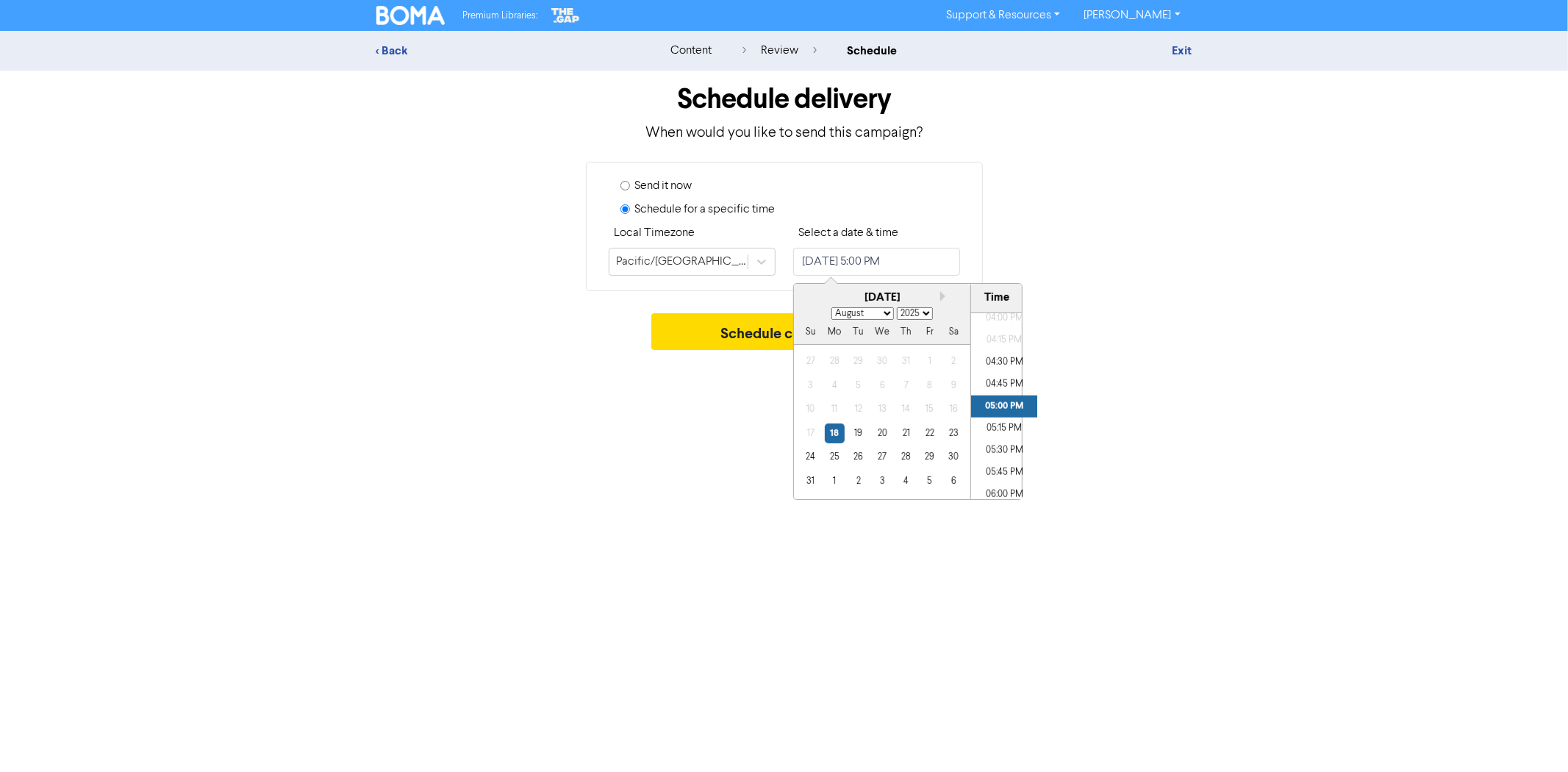
click at [1011, 215] on div "Send it now Schedule for a specific time Local Timezone [GEOGRAPHIC_DATA]/[GEOG…" at bounding box center [784, 226] width 838 height 129
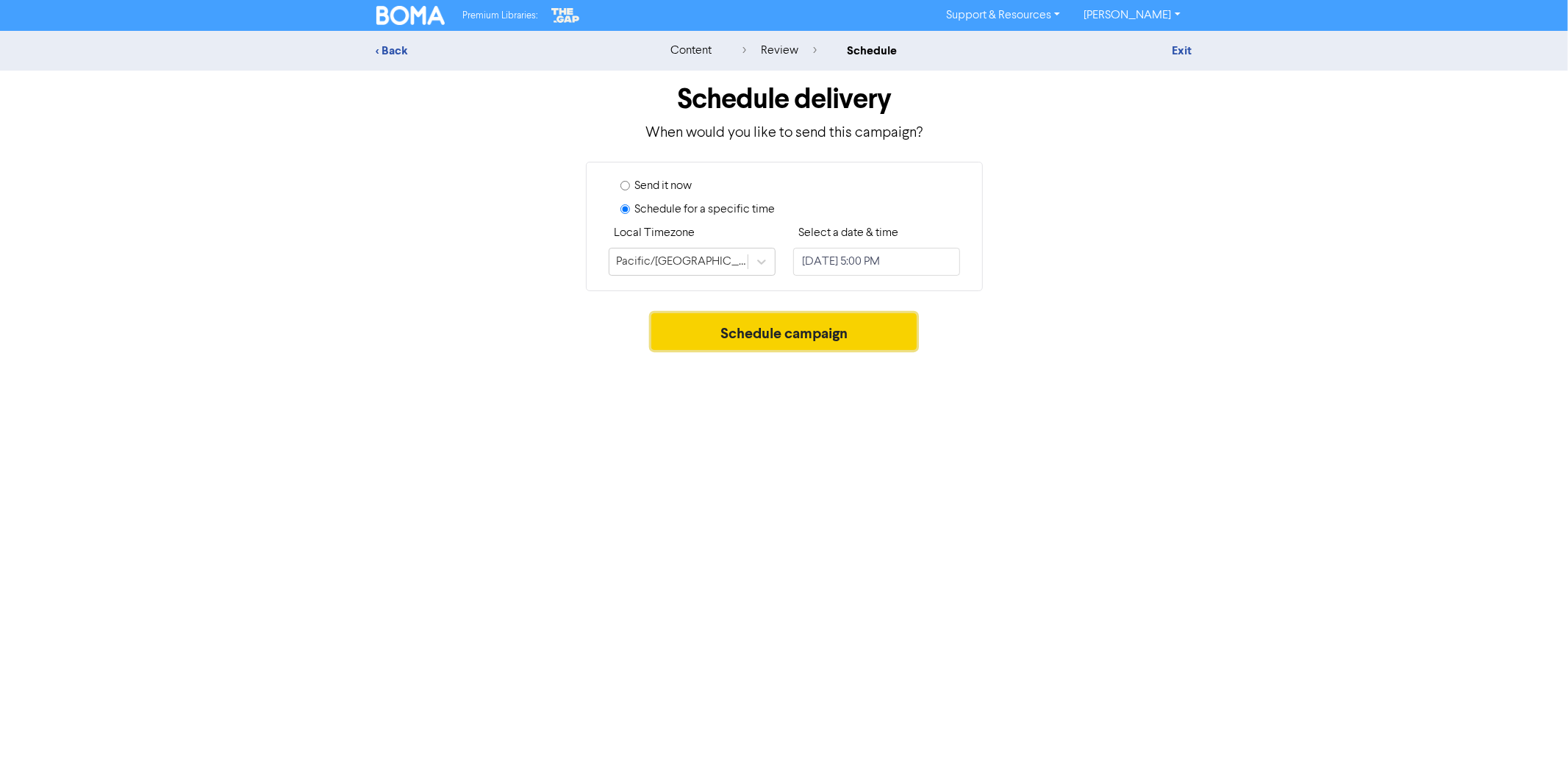
click at [784, 341] on button "Schedule campaign" at bounding box center [784, 332] width 265 height 37
